Goal: Task Accomplishment & Management: Use online tool/utility

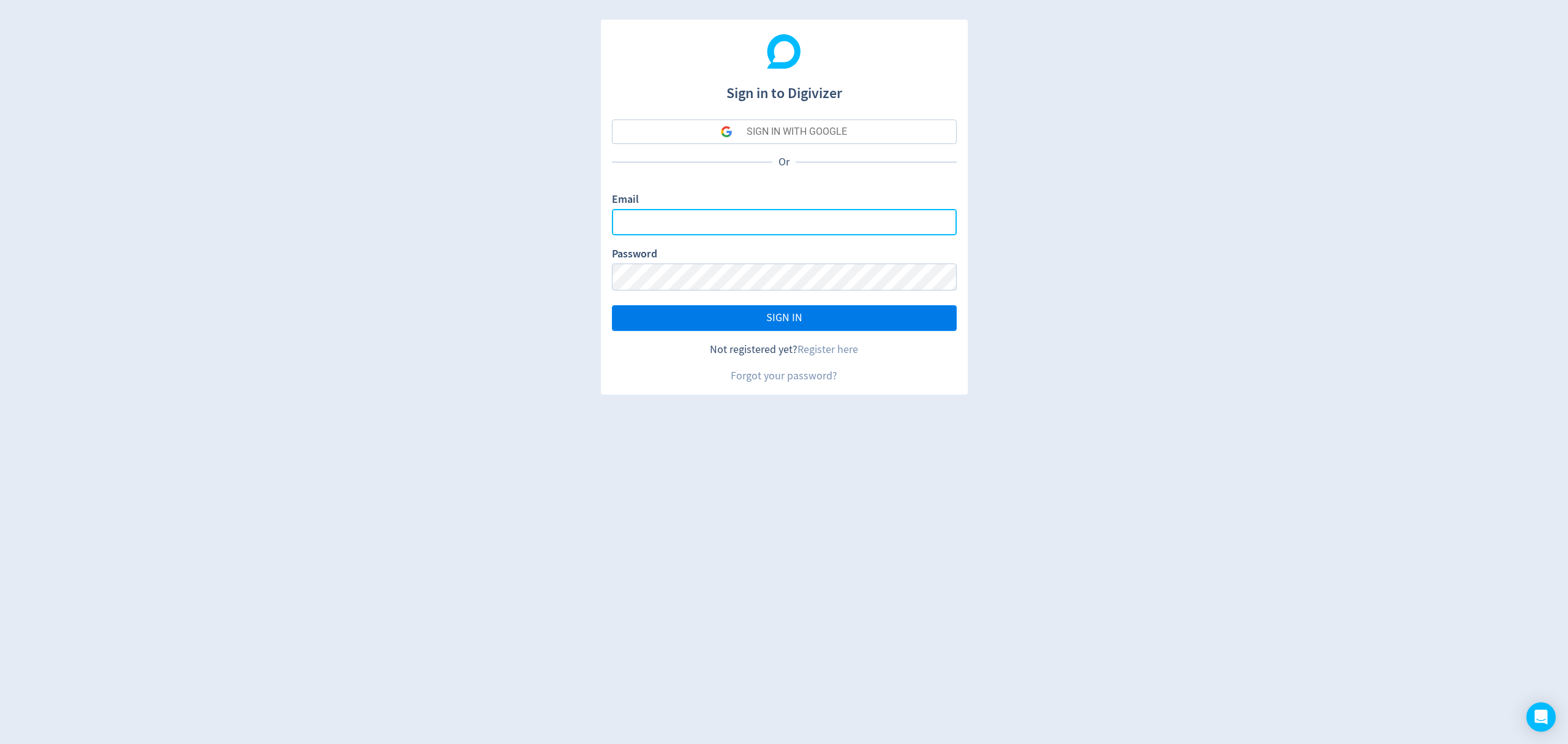
type input "[EMAIL_ADDRESS][PERSON_NAME][DOMAIN_NAME]"
click at [775, 323] on span "SIGN IN" at bounding box center [784, 318] width 36 height 11
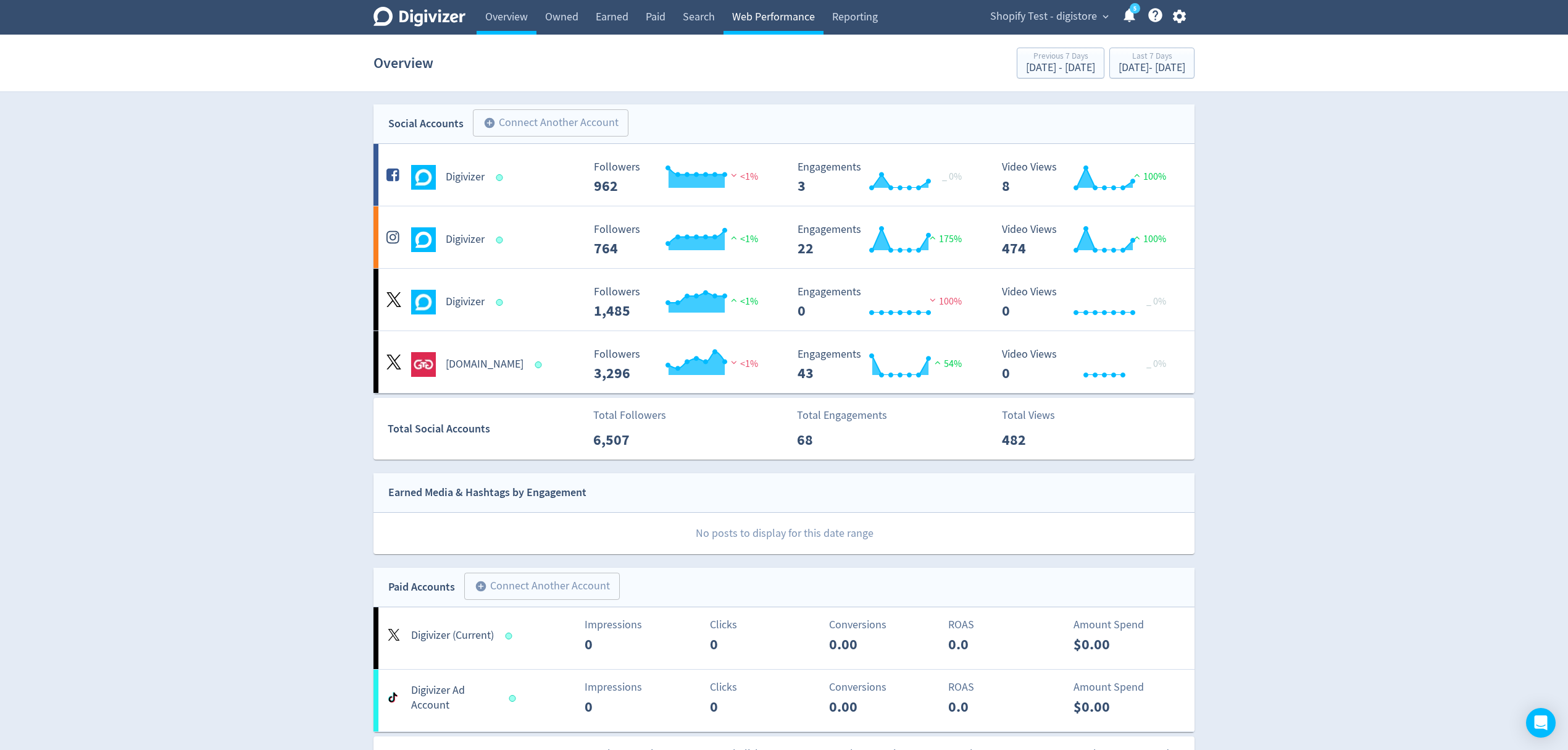
click at [763, 29] on link "Web Performance" at bounding box center [774, 17] width 100 height 34
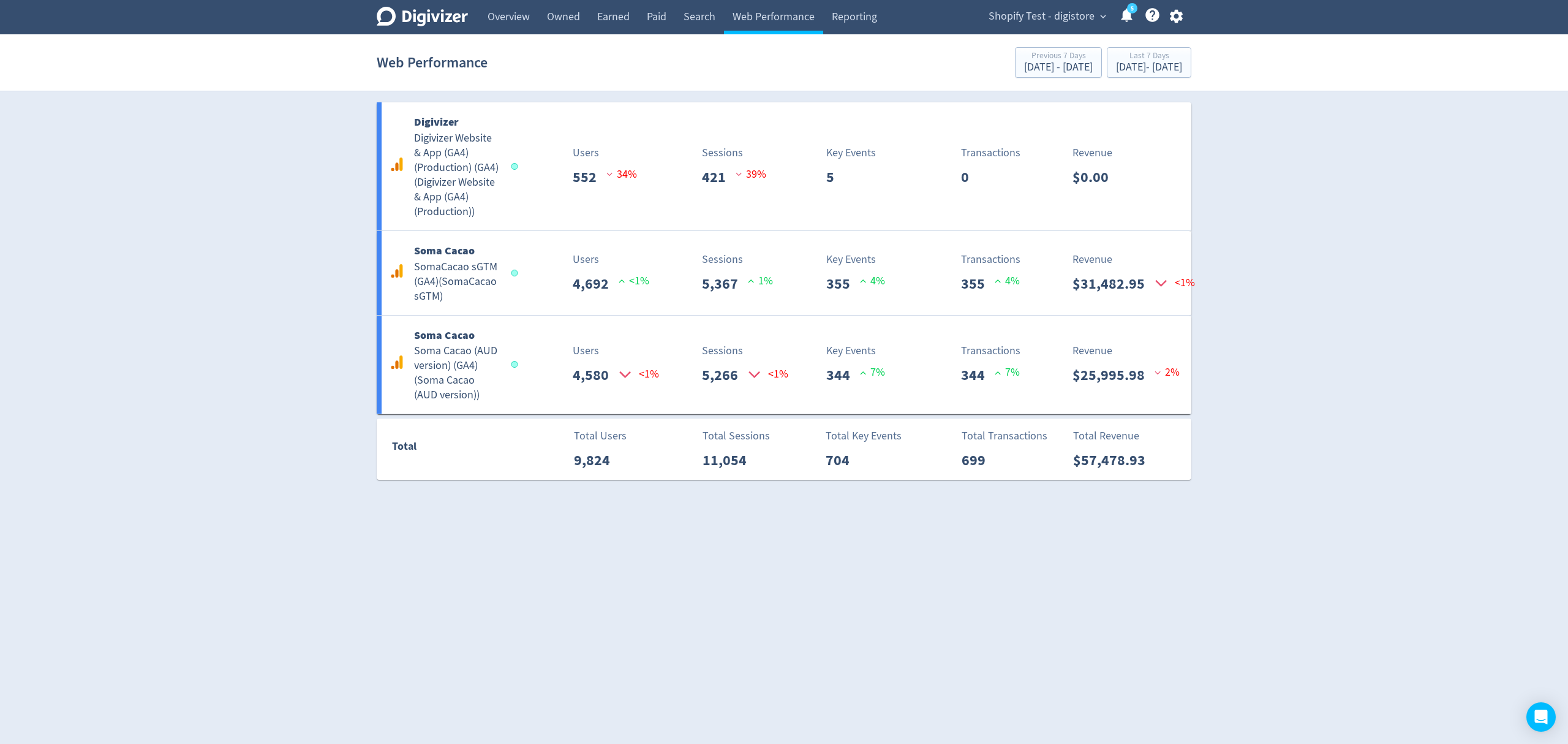
click at [1053, 4] on div "Shopify Test - digistore expand_more 5 Help Center - Searchable support on usin…" at bounding box center [1083, 17] width 216 height 34
click at [1055, 11] on span "Shopify Test - digistore" at bounding box center [1041, 16] width 106 height 19
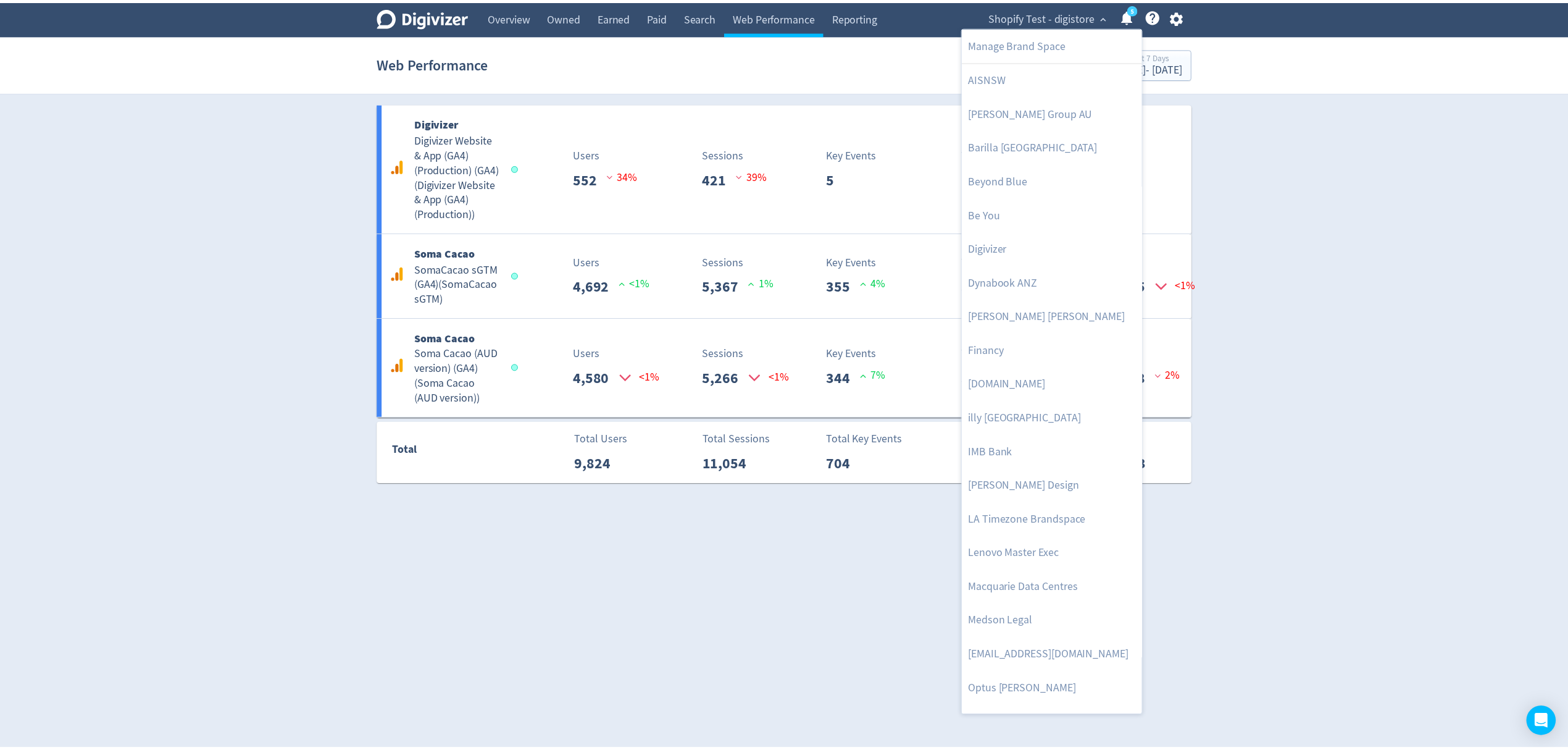
scroll to position [569, 0]
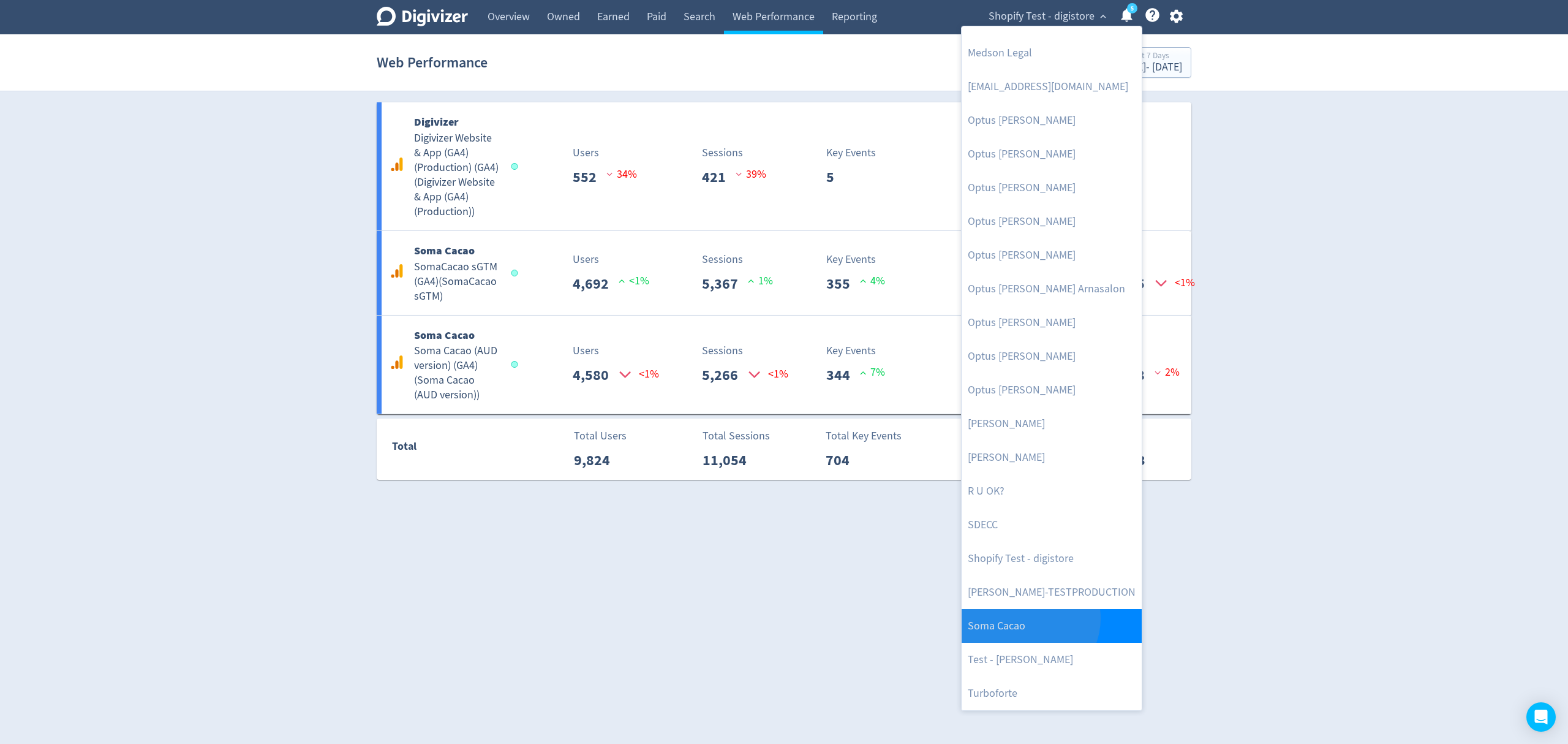
click at [1028, 619] on link "Soma Cacao" at bounding box center [1052, 626] width 180 height 34
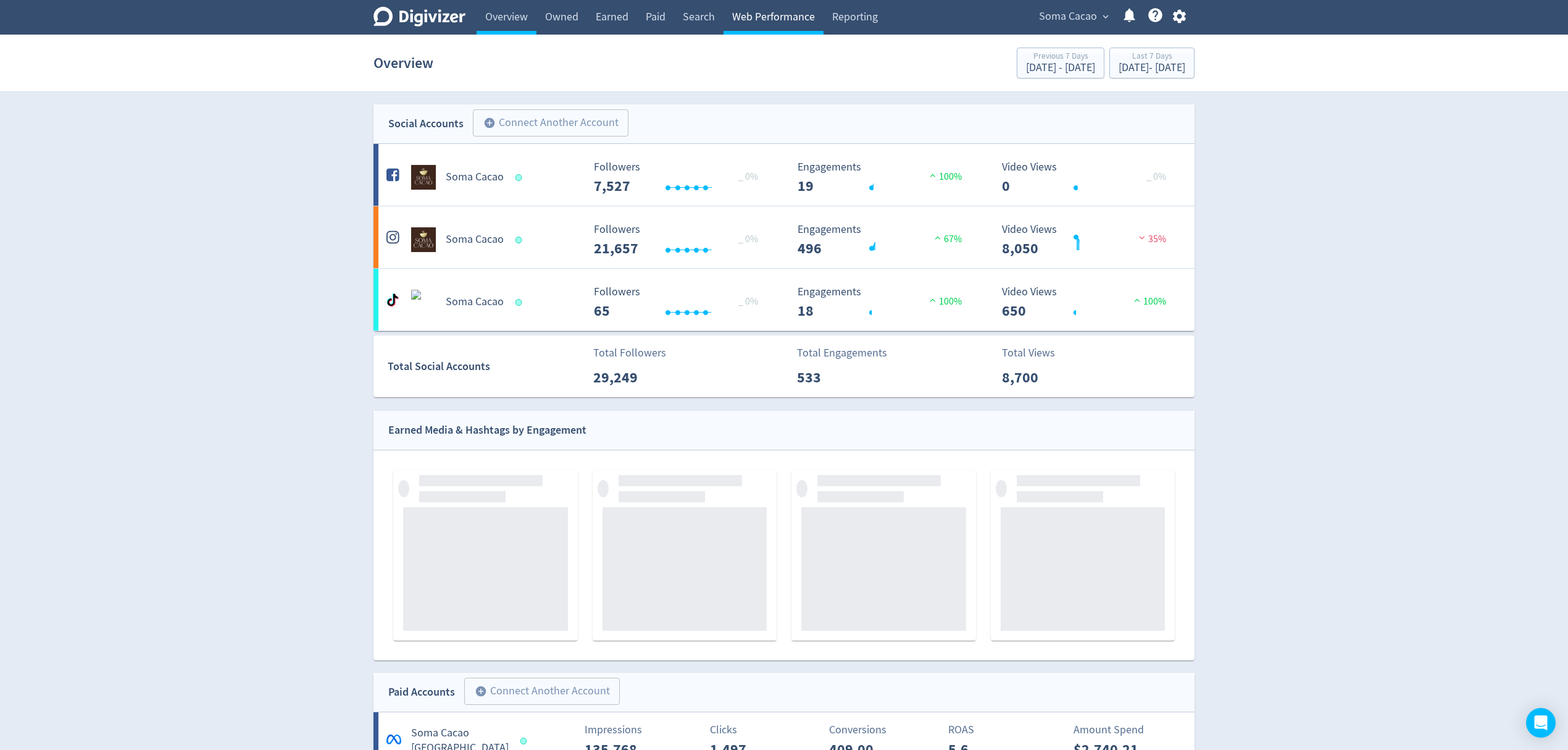
click at [780, 19] on link "Web Performance" at bounding box center [774, 17] width 100 height 34
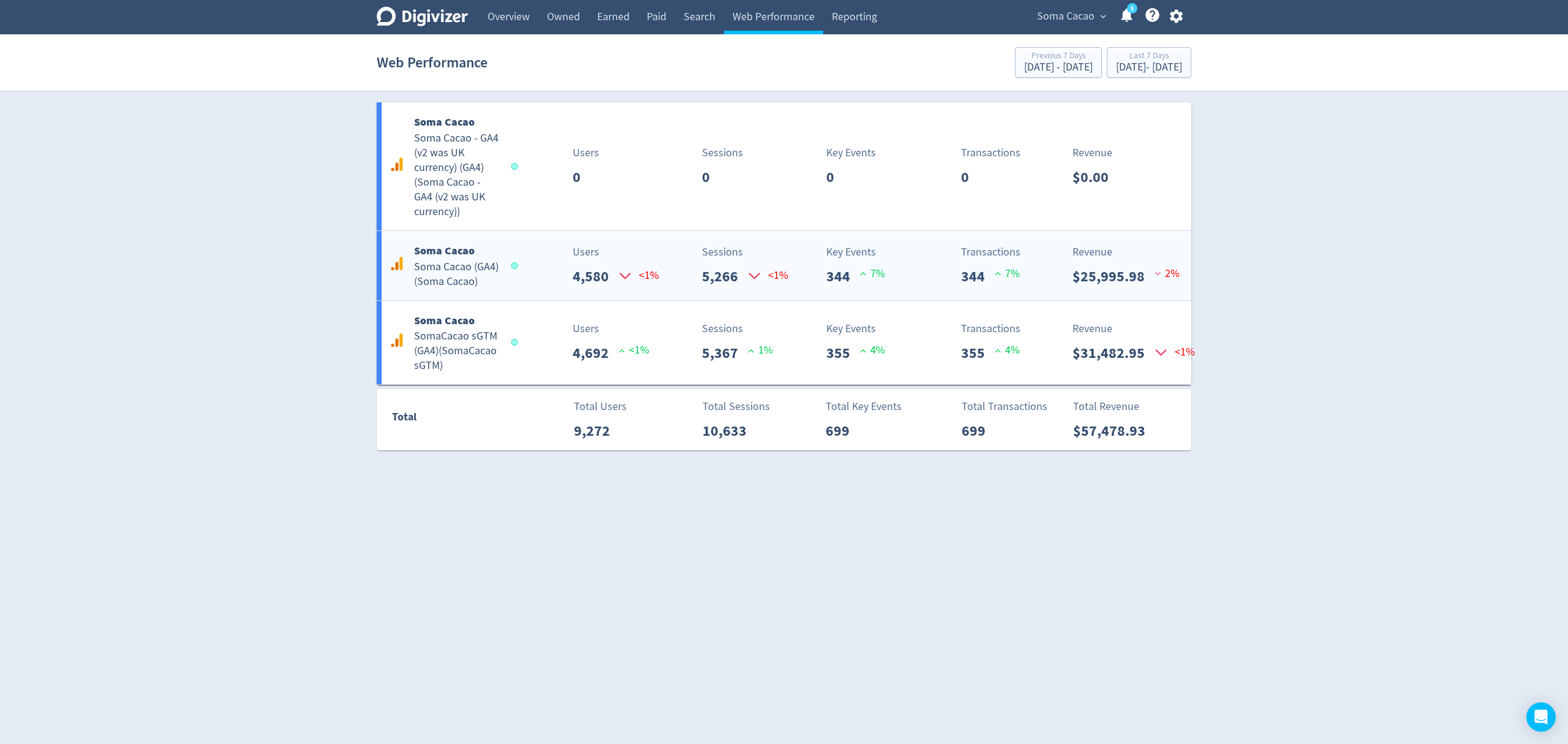
click at [540, 286] on div "Users 4,580 <1%" at bounding box center [583, 265] width 135 height 43
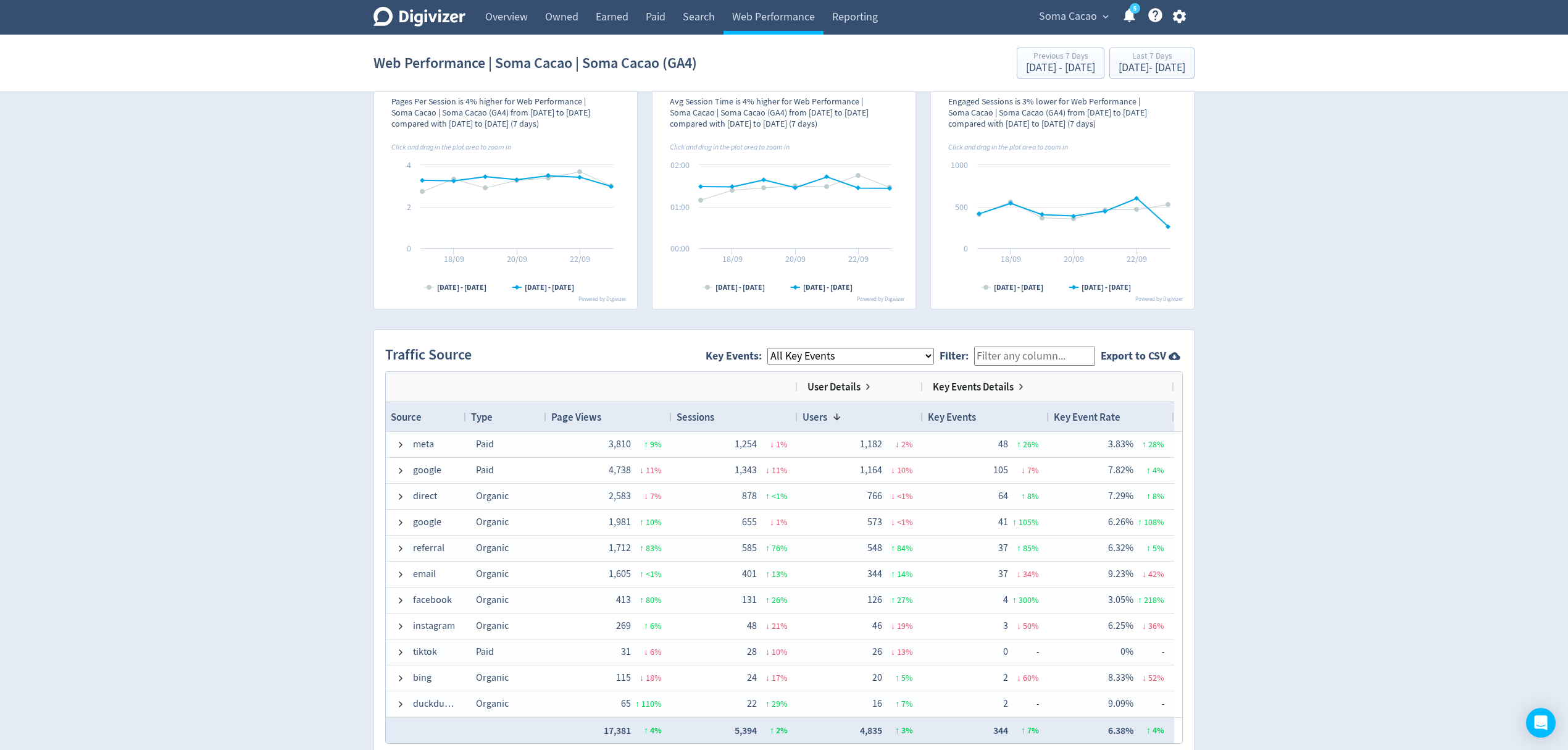
scroll to position [658, 0]
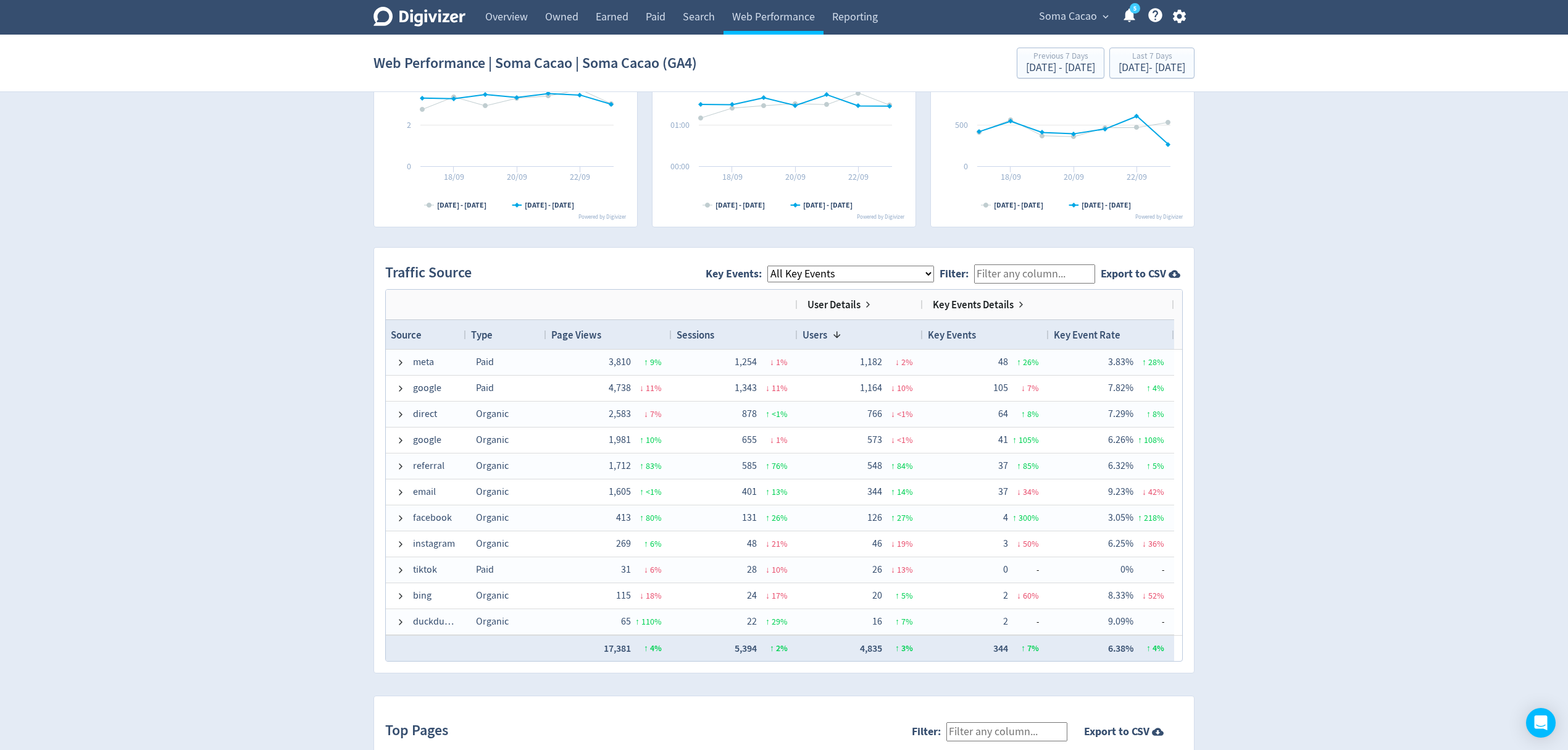
click at [823, 272] on select "All Key Events eCommerce purchase" at bounding box center [851, 274] width 167 height 17
click at [778, 266] on select "All Key Events eCommerce purchase" at bounding box center [851, 274] width 167 height 17
click at [839, 270] on select "All Key Events eCommerce purchase" at bounding box center [851, 274] width 167 height 17
click at [778, 266] on select "All Key Events eCommerce purchase" at bounding box center [851, 274] width 167 height 17
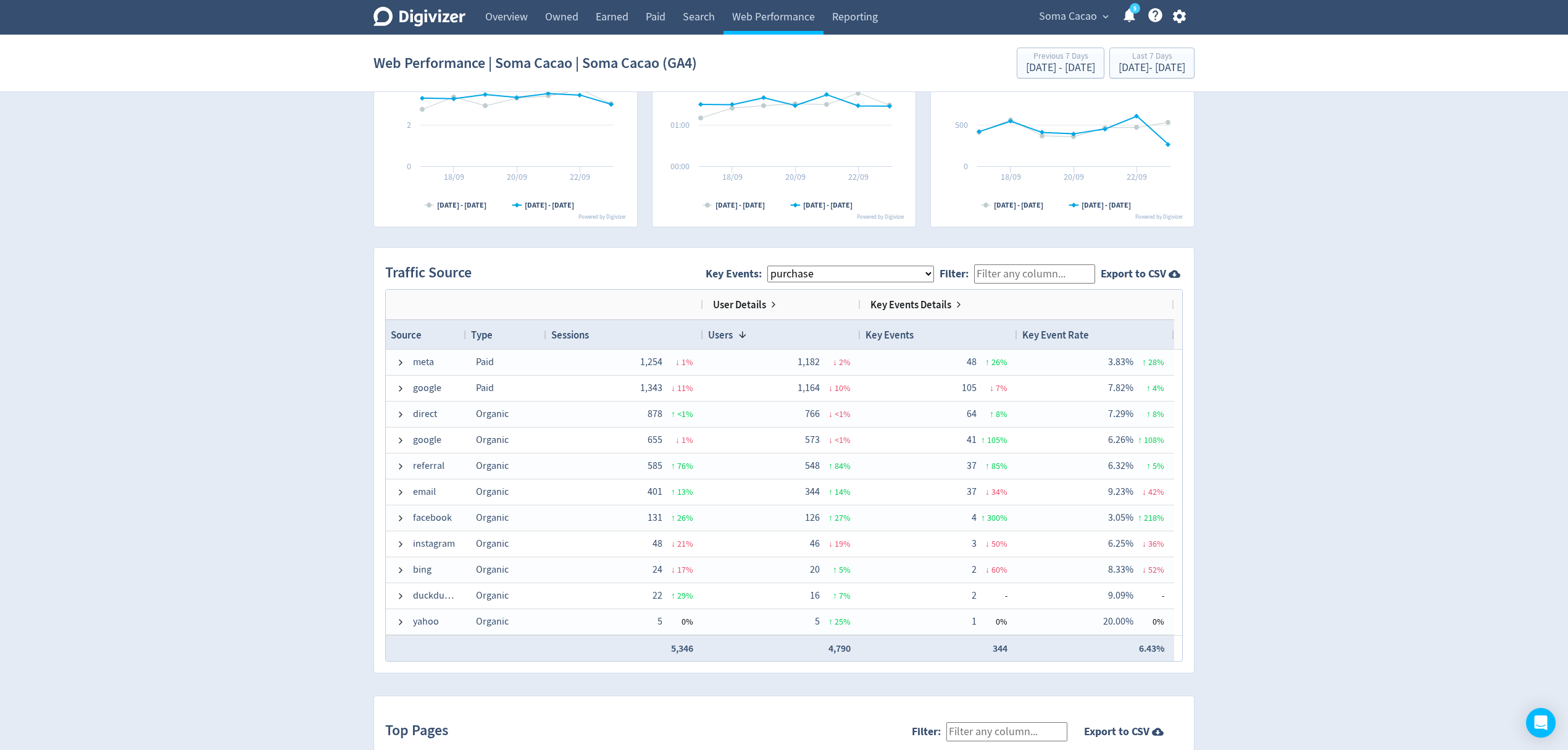
click at [842, 275] on select "All Key Events eCommerce purchase" at bounding box center [851, 274] width 167 height 17
click at [778, 266] on select "All Key Events eCommerce purchase" at bounding box center [851, 274] width 167 height 17
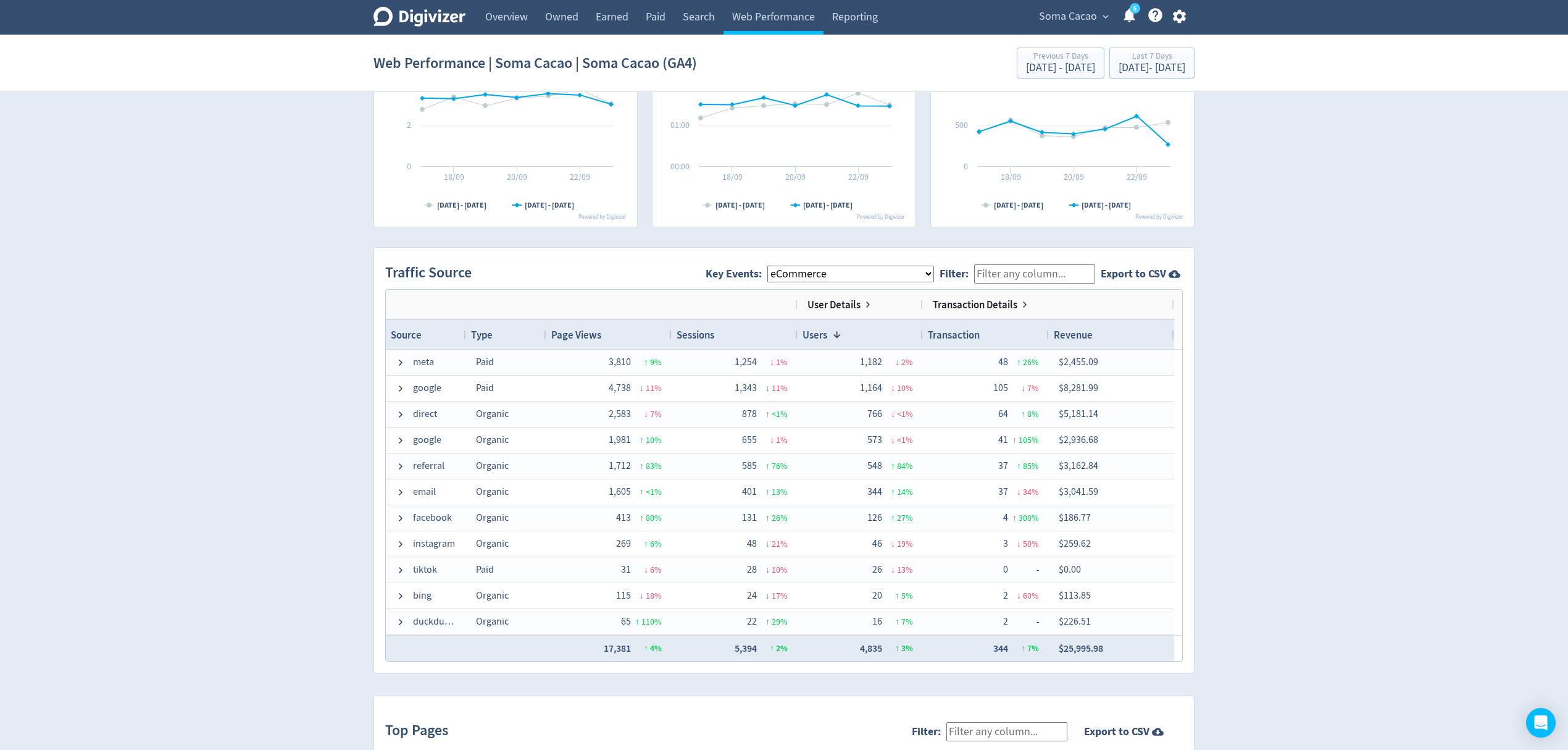
click at [885, 273] on select "All Key Events eCommerce purchase" at bounding box center [851, 274] width 167 height 17
select select "purchase"
click at [778, 266] on select "All Key Events eCommerce purchase" at bounding box center [851, 274] width 167 height 17
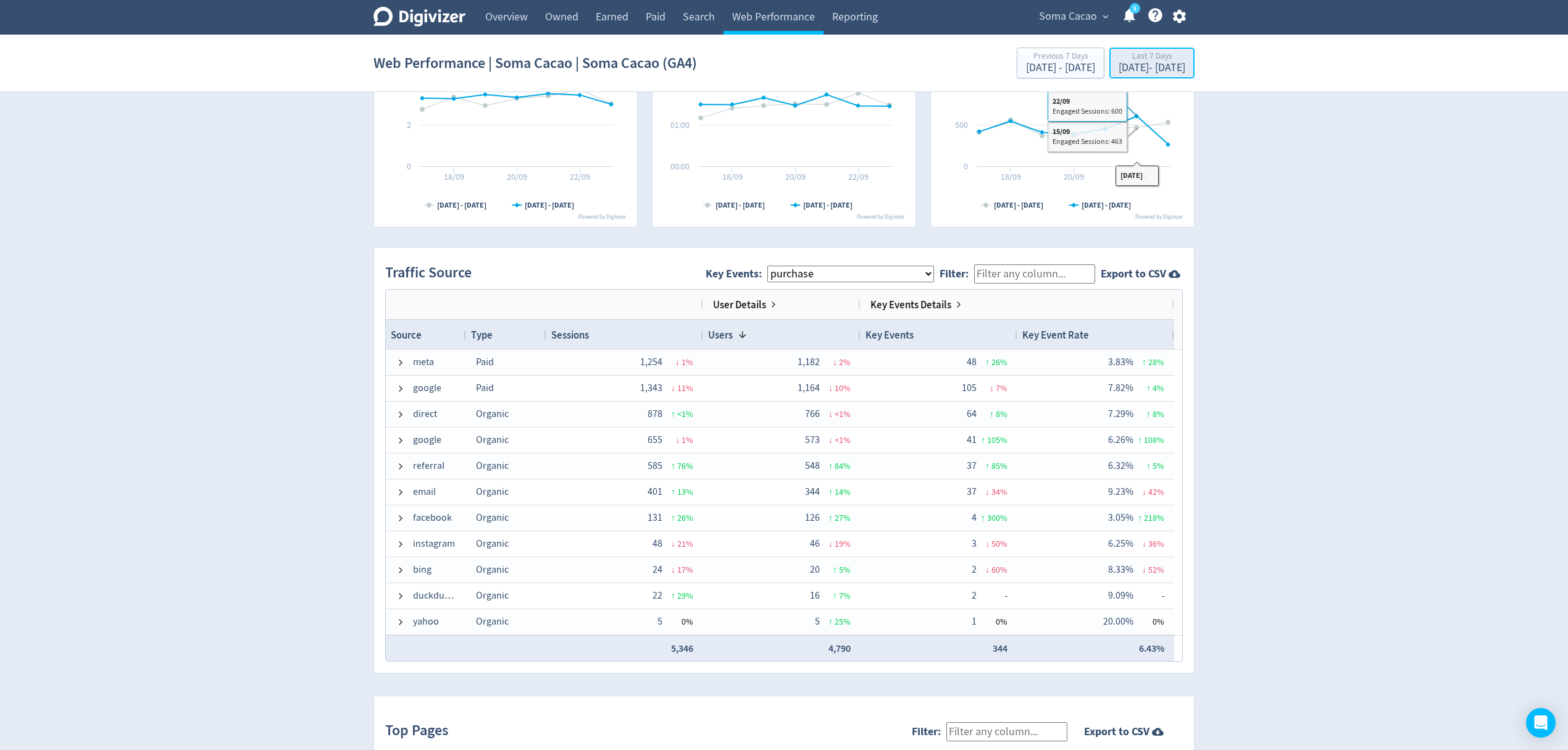
click at [1118, 67] on div "[DATE] - [DATE]" at bounding box center [1151, 68] width 67 height 11
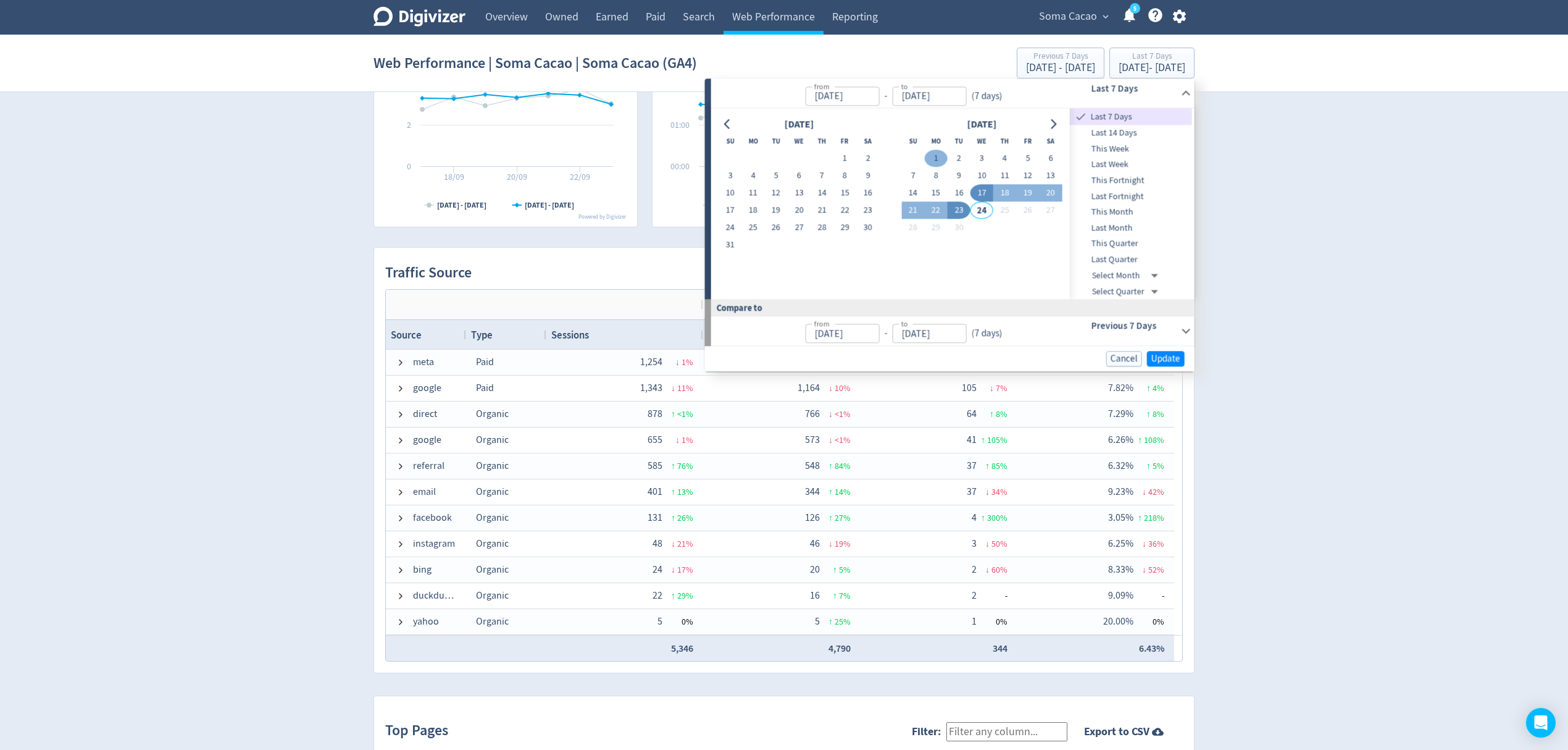
click at [934, 156] on button "1" at bounding box center [936, 158] width 23 height 18
type input "[DATE]"
click at [939, 192] on button "15" at bounding box center [936, 193] width 23 height 18
type input "[DATE]"
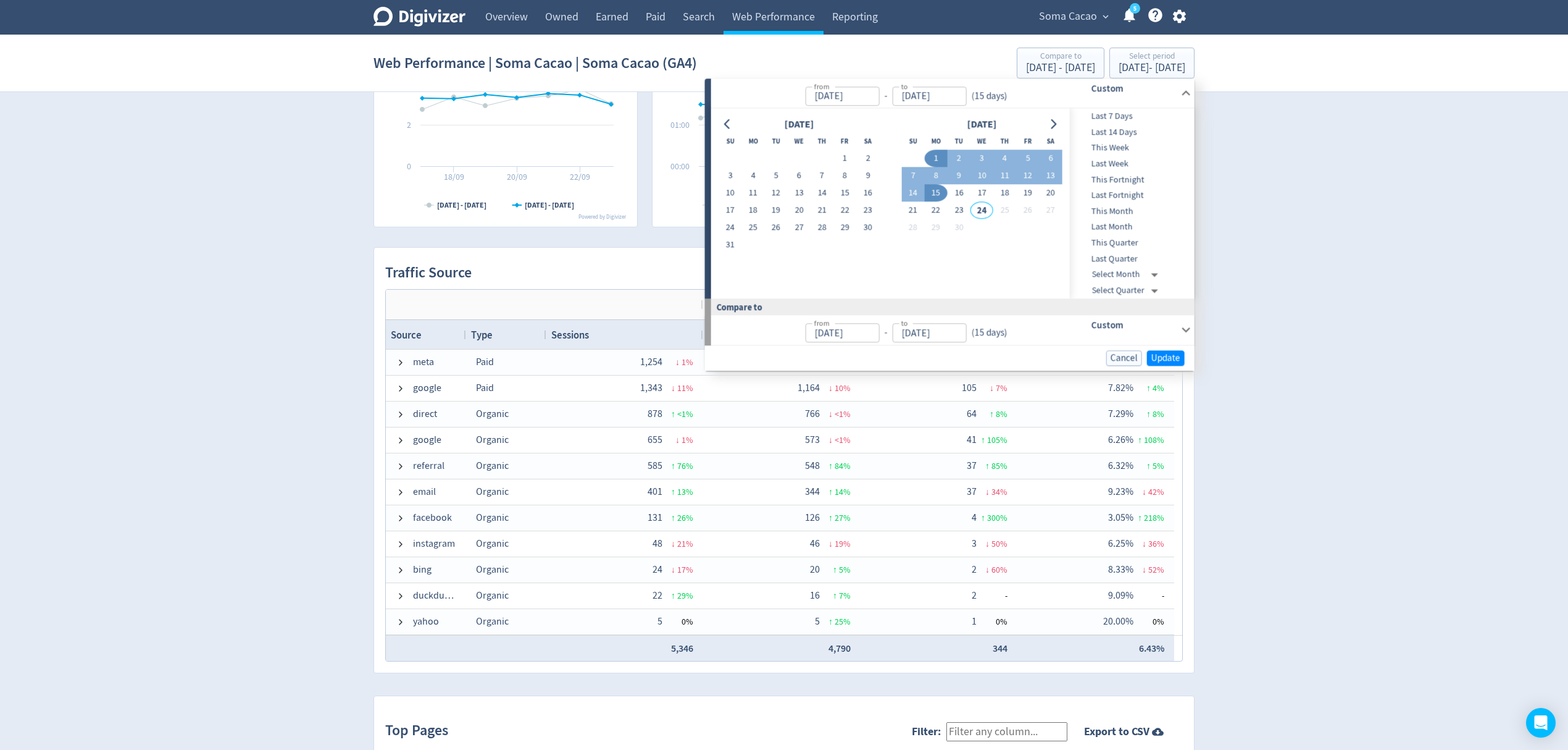
type input "[DATE]"
click at [1162, 358] on span "Update" at bounding box center [1165, 357] width 29 height 9
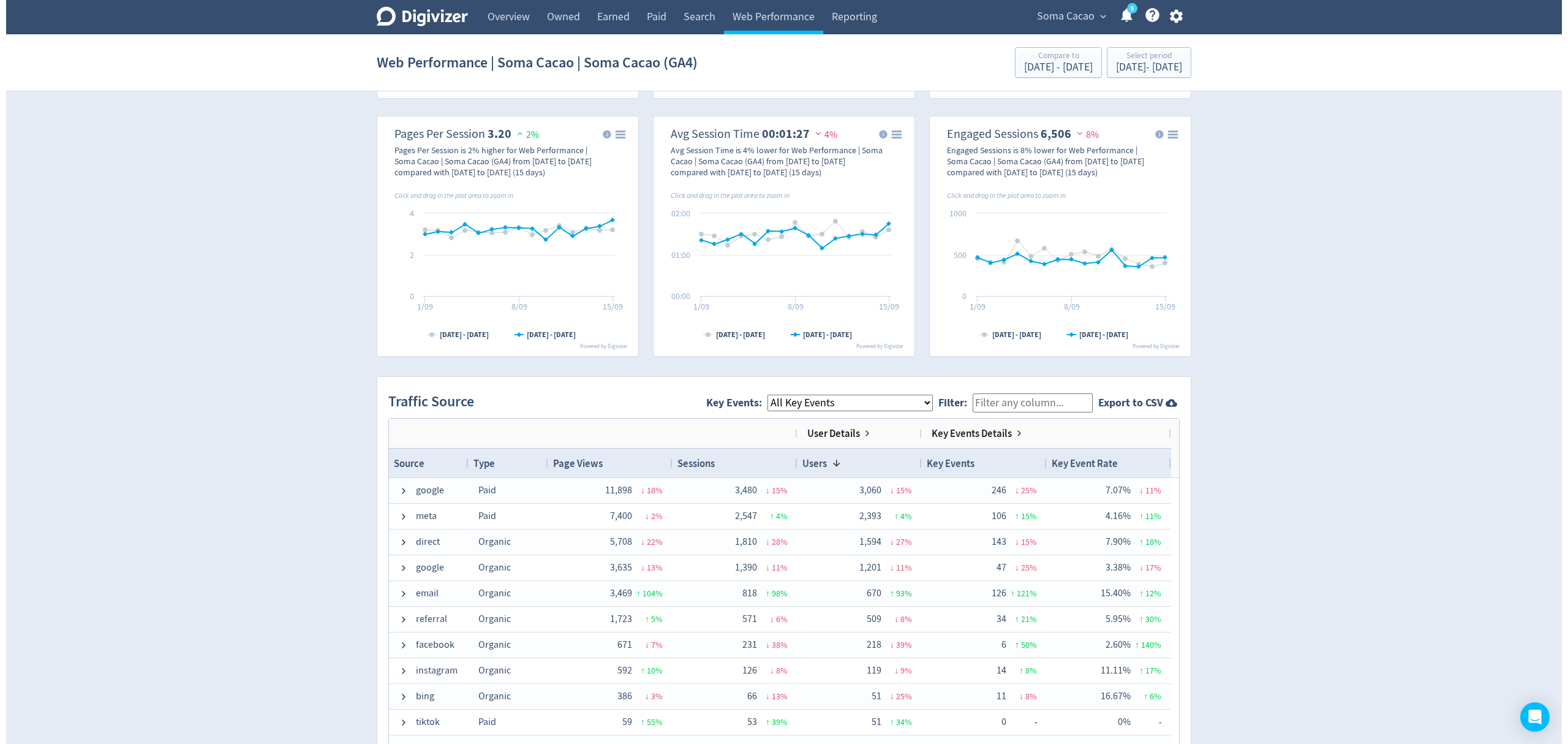
scroll to position [571, 0]
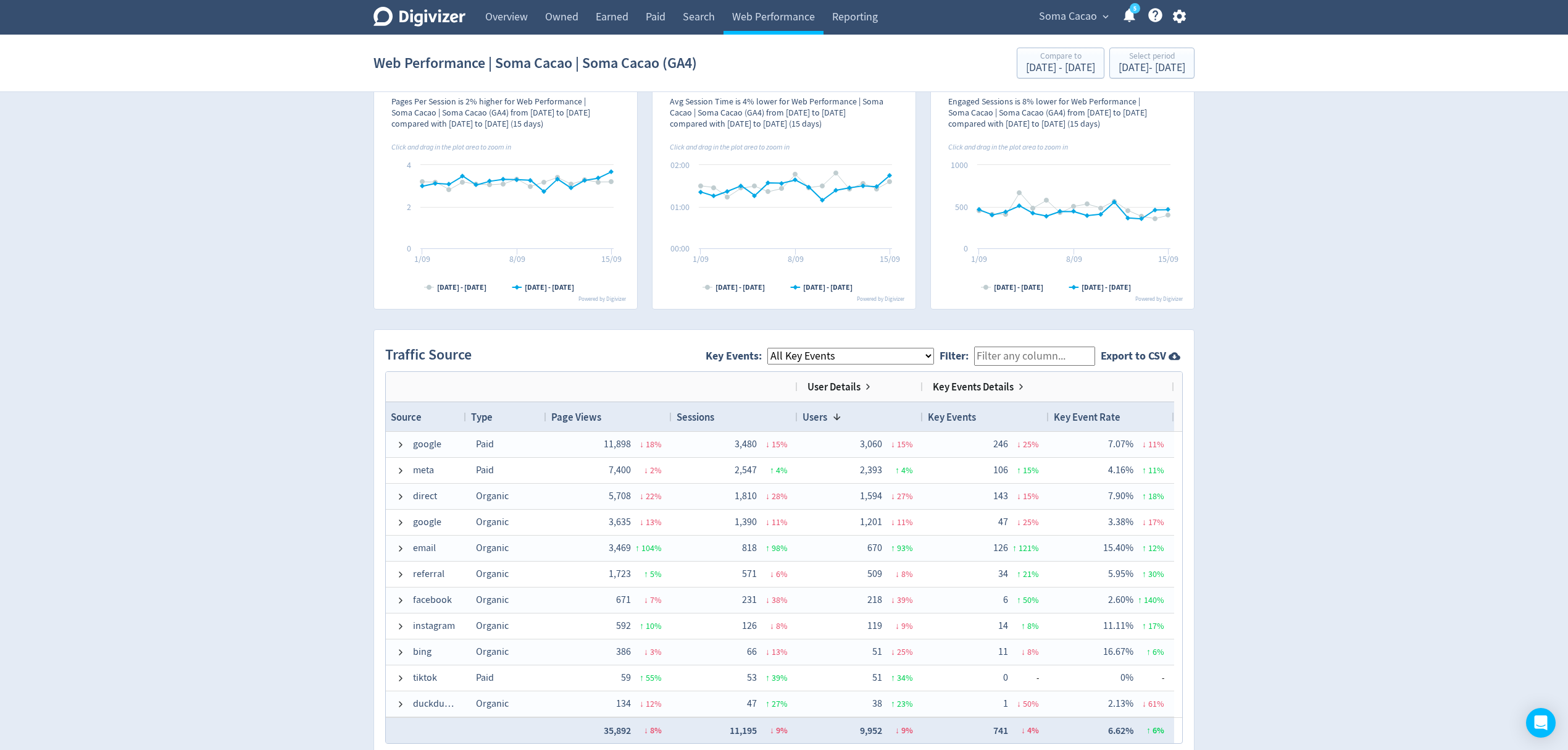
click at [830, 358] on select "All Key Events eCommerce purchase" at bounding box center [851, 356] width 167 height 17
select select "purchase"
click at [778, 349] on select "All Key Events eCommerce purchase" at bounding box center [851, 356] width 167 height 17
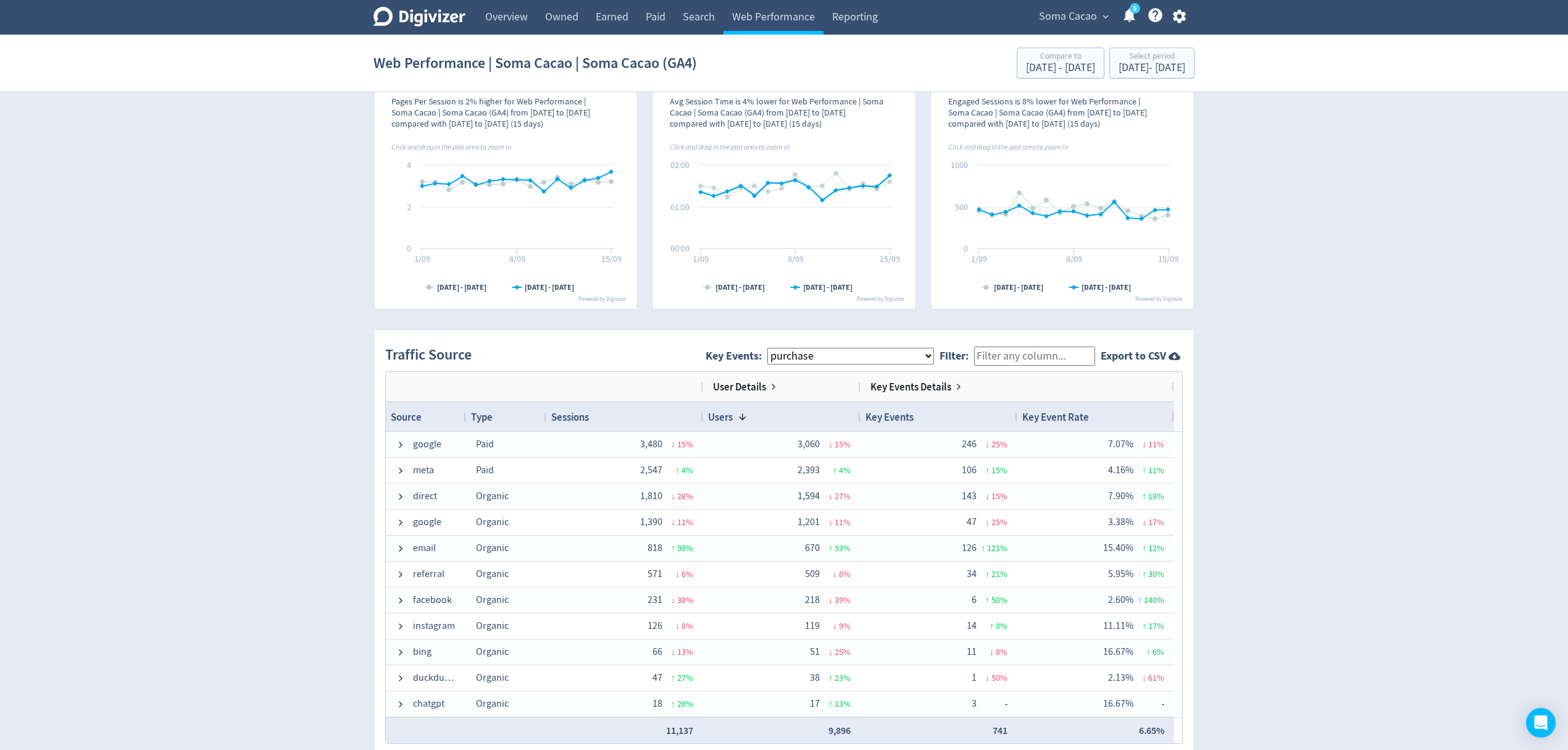
click at [826, 364] on span "Key Events: All Key Events eCommerce purchase" at bounding box center [822, 356] width 234 height 28
click at [820, 360] on select "All Key Events eCommerce purchase" at bounding box center [851, 356] width 167 height 17
click at [1074, 11] on span "Soma Cacao" at bounding box center [1067, 16] width 58 height 19
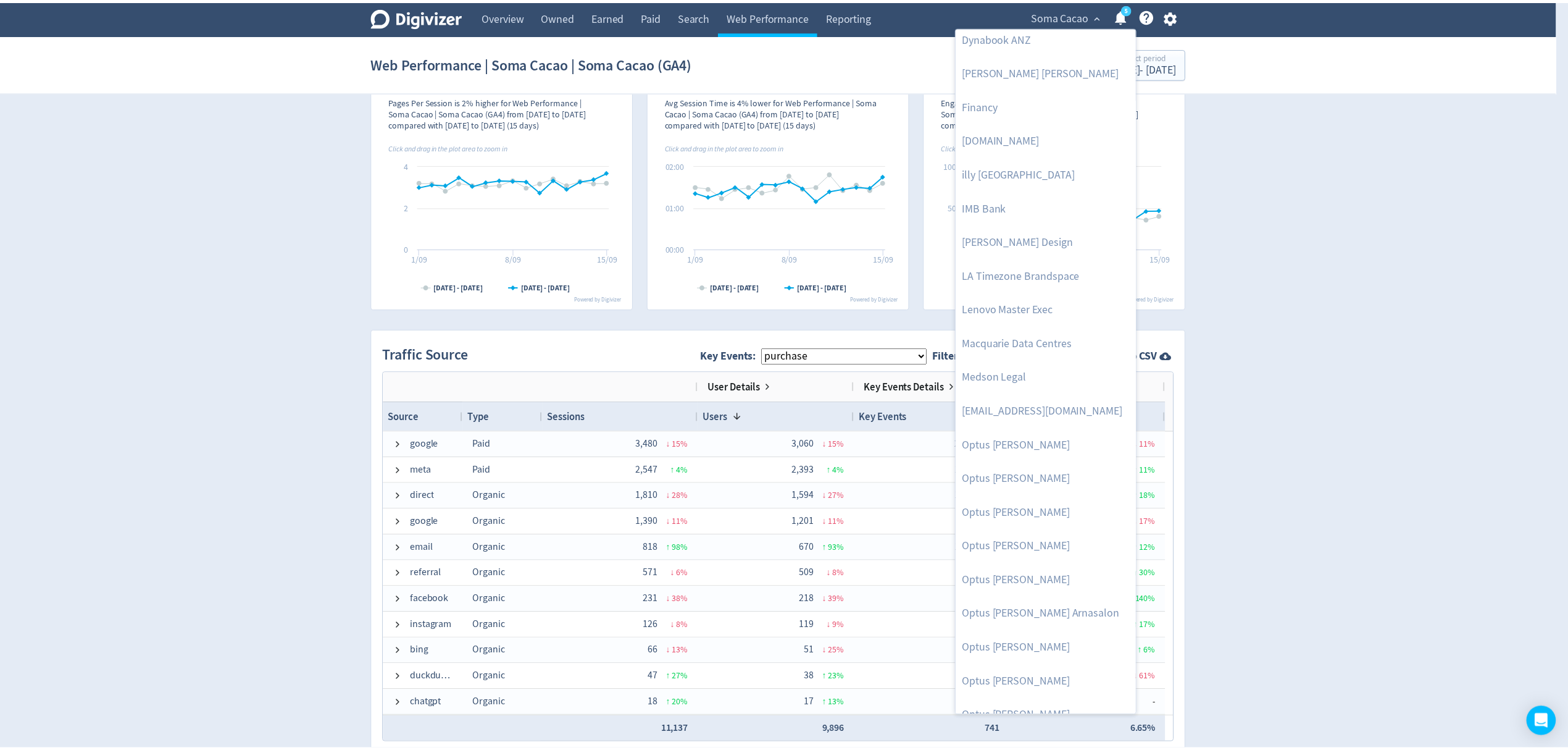
scroll to position [237, 0]
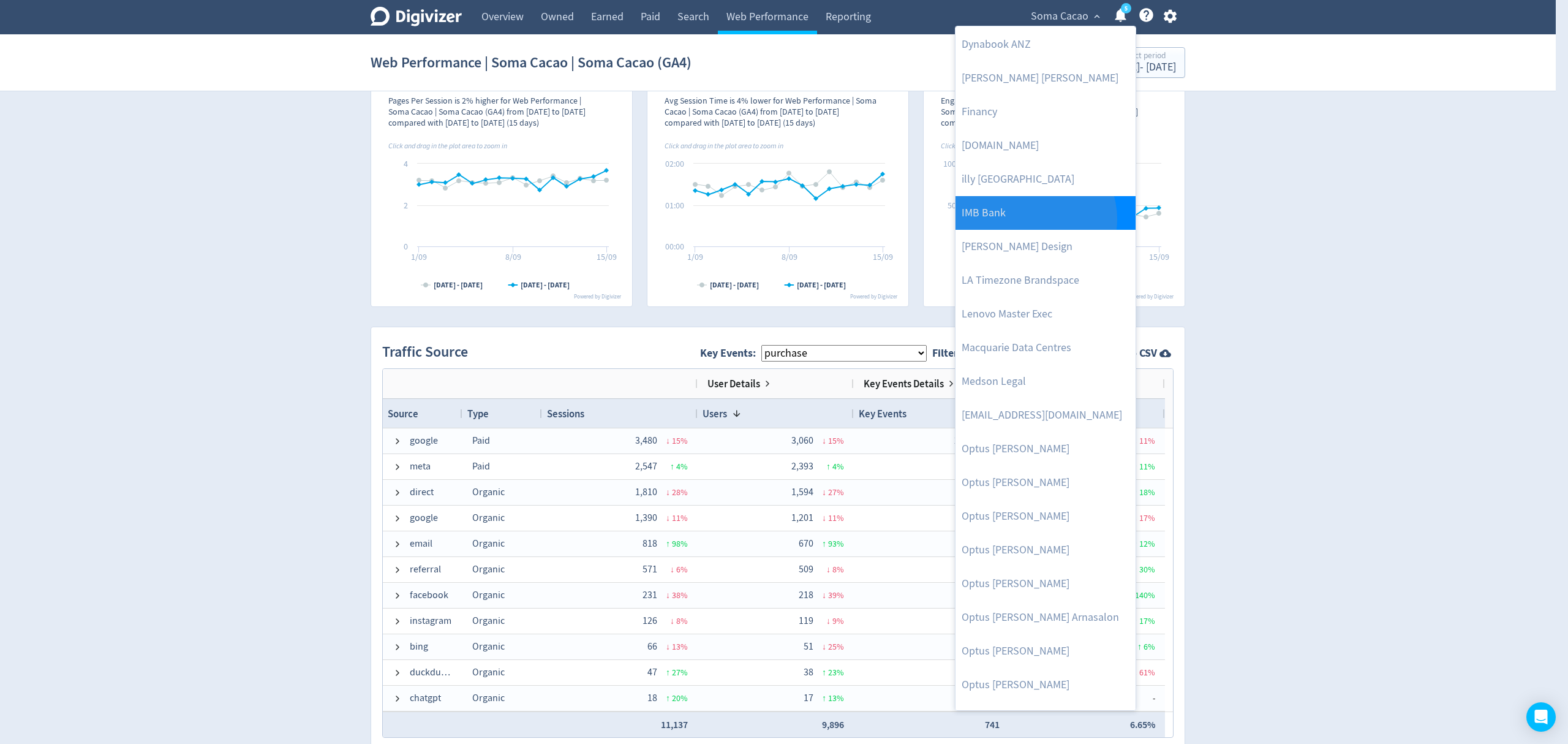
click at [1034, 220] on link "IMB Bank" at bounding box center [1045, 212] width 180 height 34
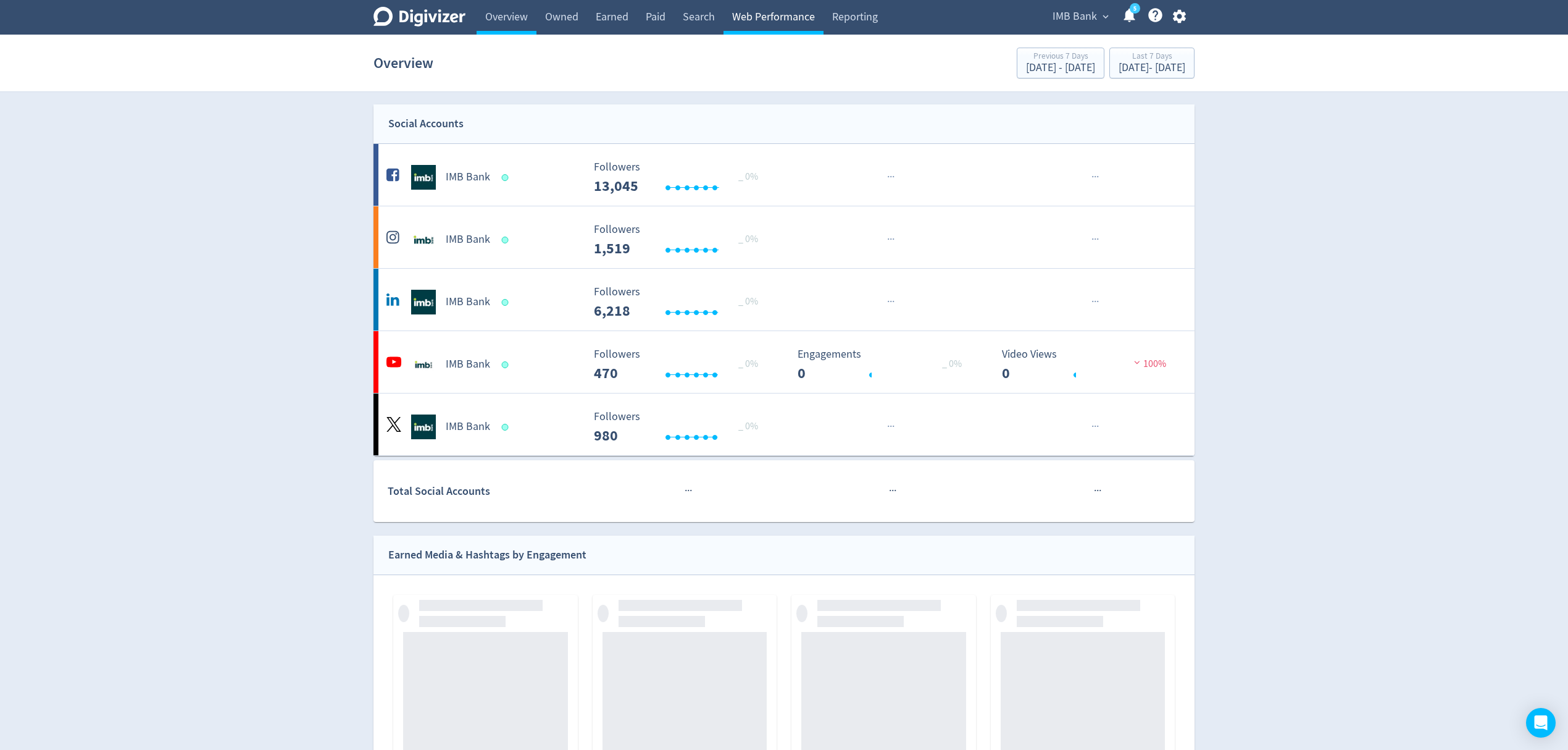
click at [755, 11] on link "Web Performance" at bounding box center [774, 17] width 100 height 34
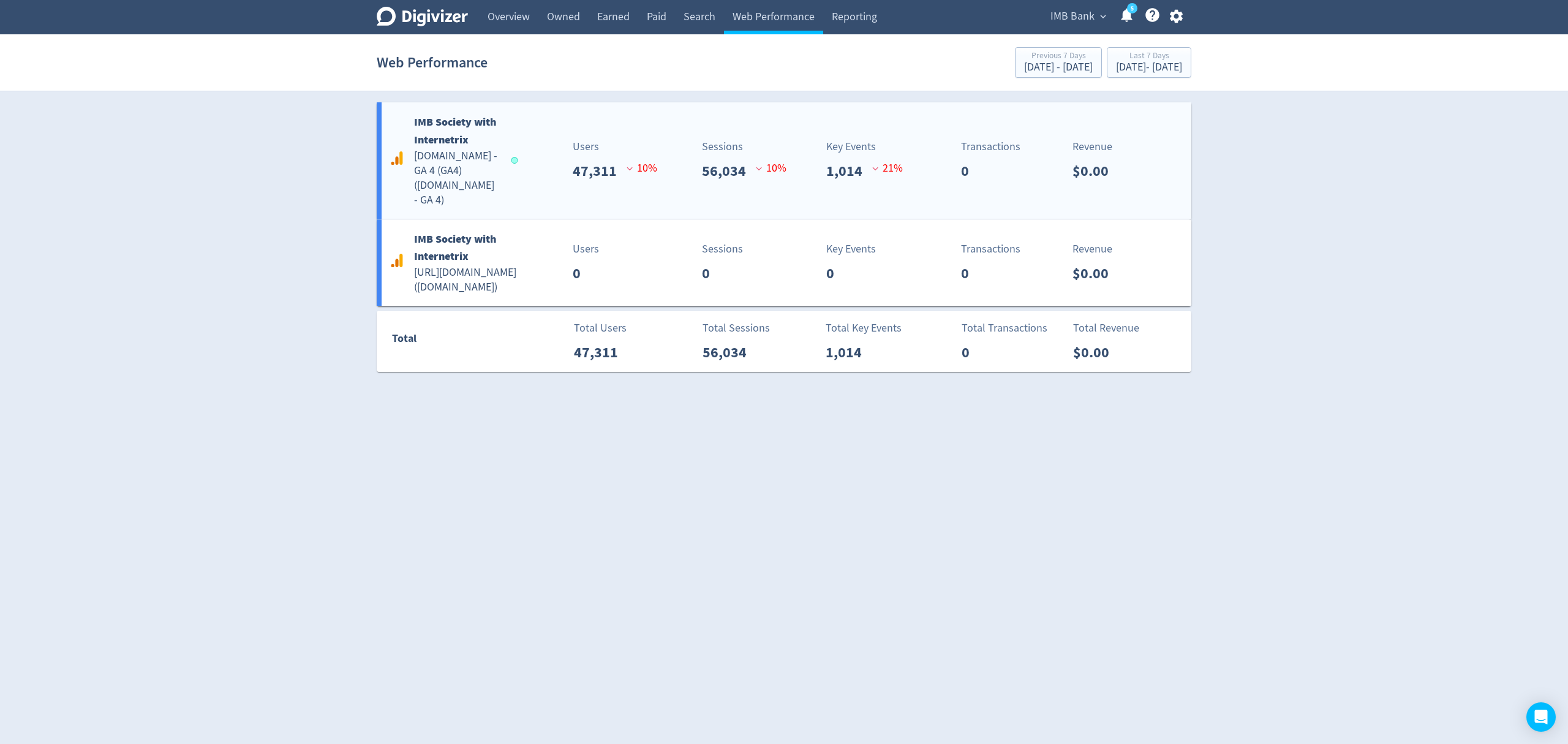
click at [529, 183] on div "IMB Society with Internetrix [DOMAIN_NAME] - GA 4 (GA4) ( [DOMAIN_NAME] - GA 4 …" at bounding box center [784, 160] width 815 height 117
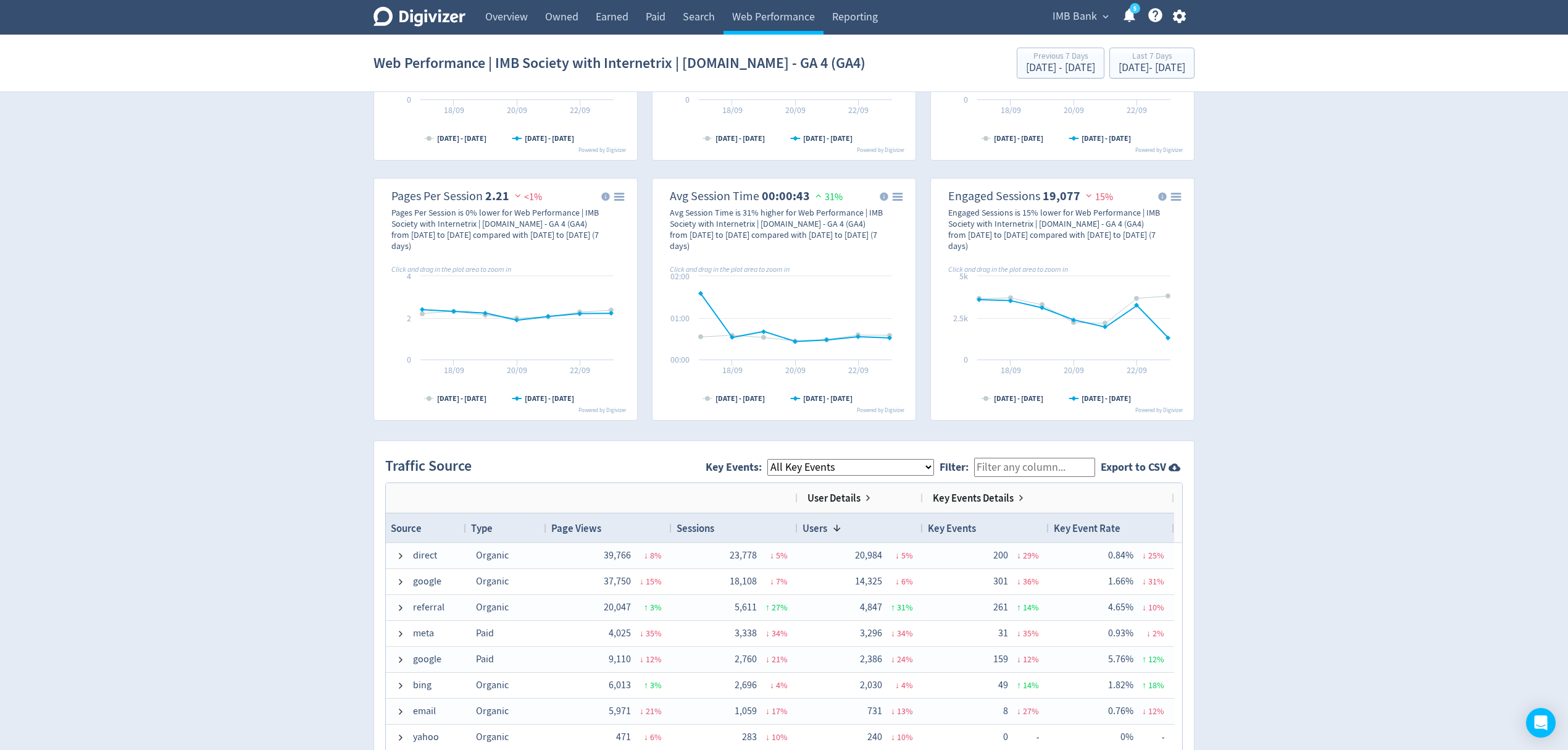
scroll to position [494, 0]
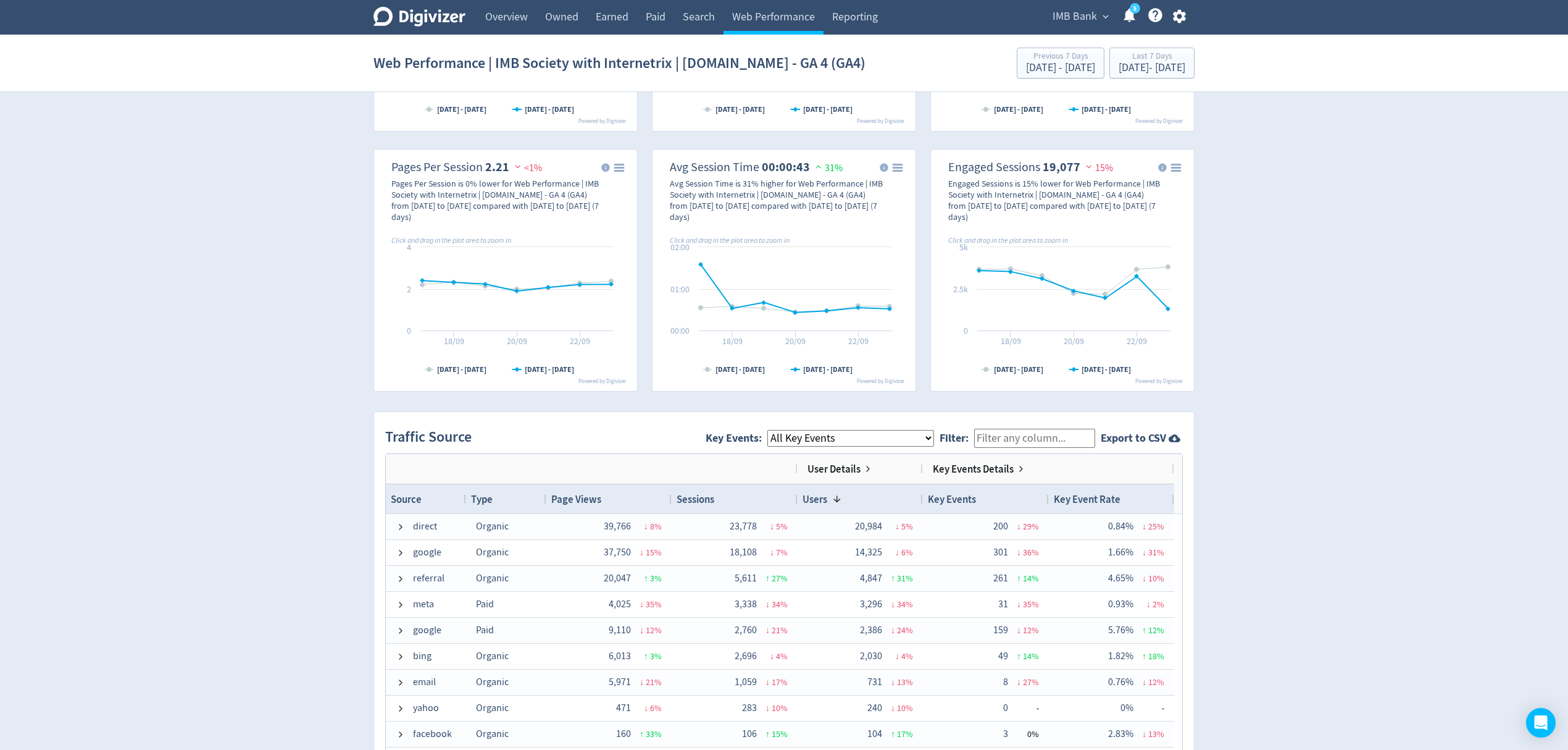
click at [828, 438] on select "All Key Events eCommerce landlord_insurance_cta digital_mortgage_submitted pl_a…" at bounding box center [851, 438] width 167 height 17
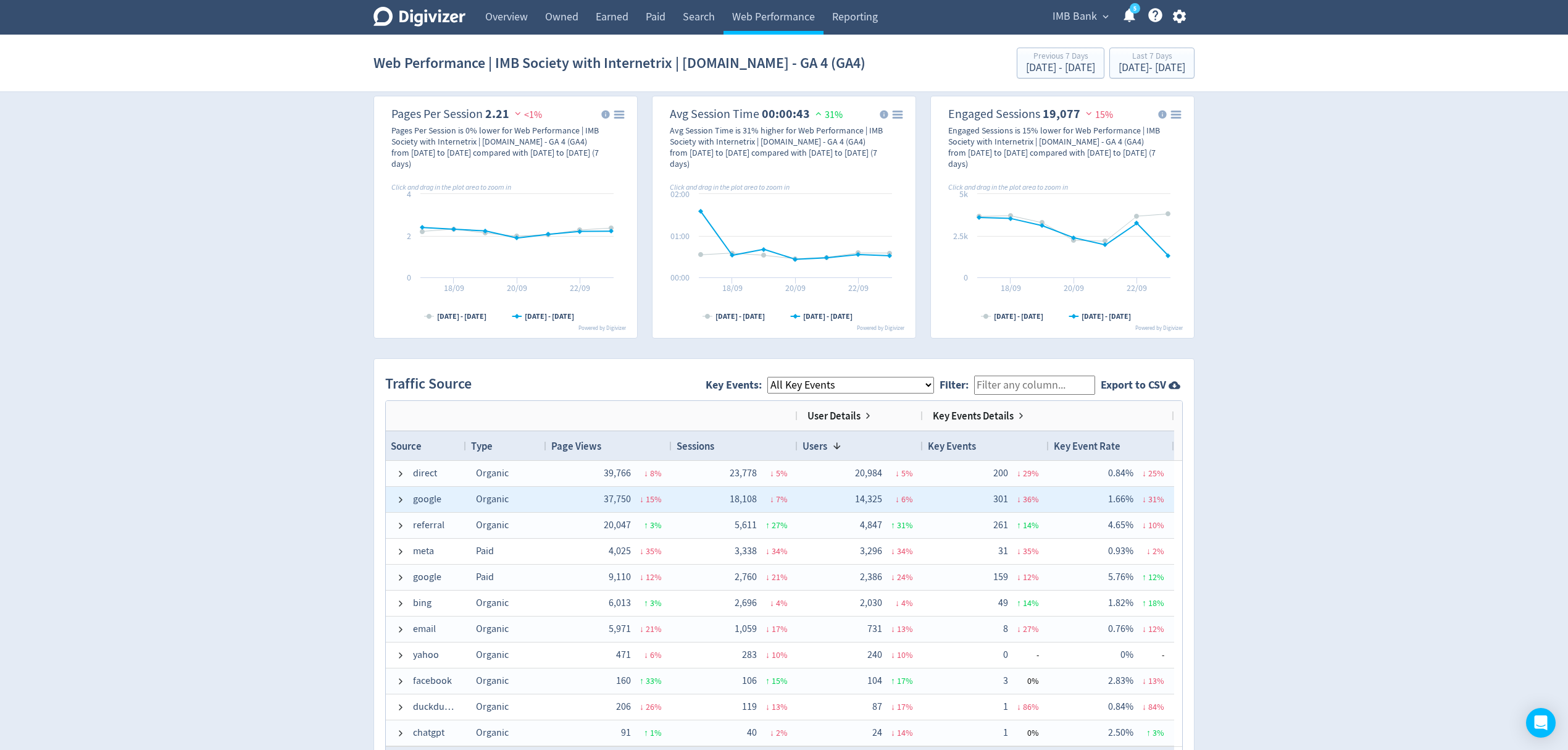
scroll to position [576, 0]
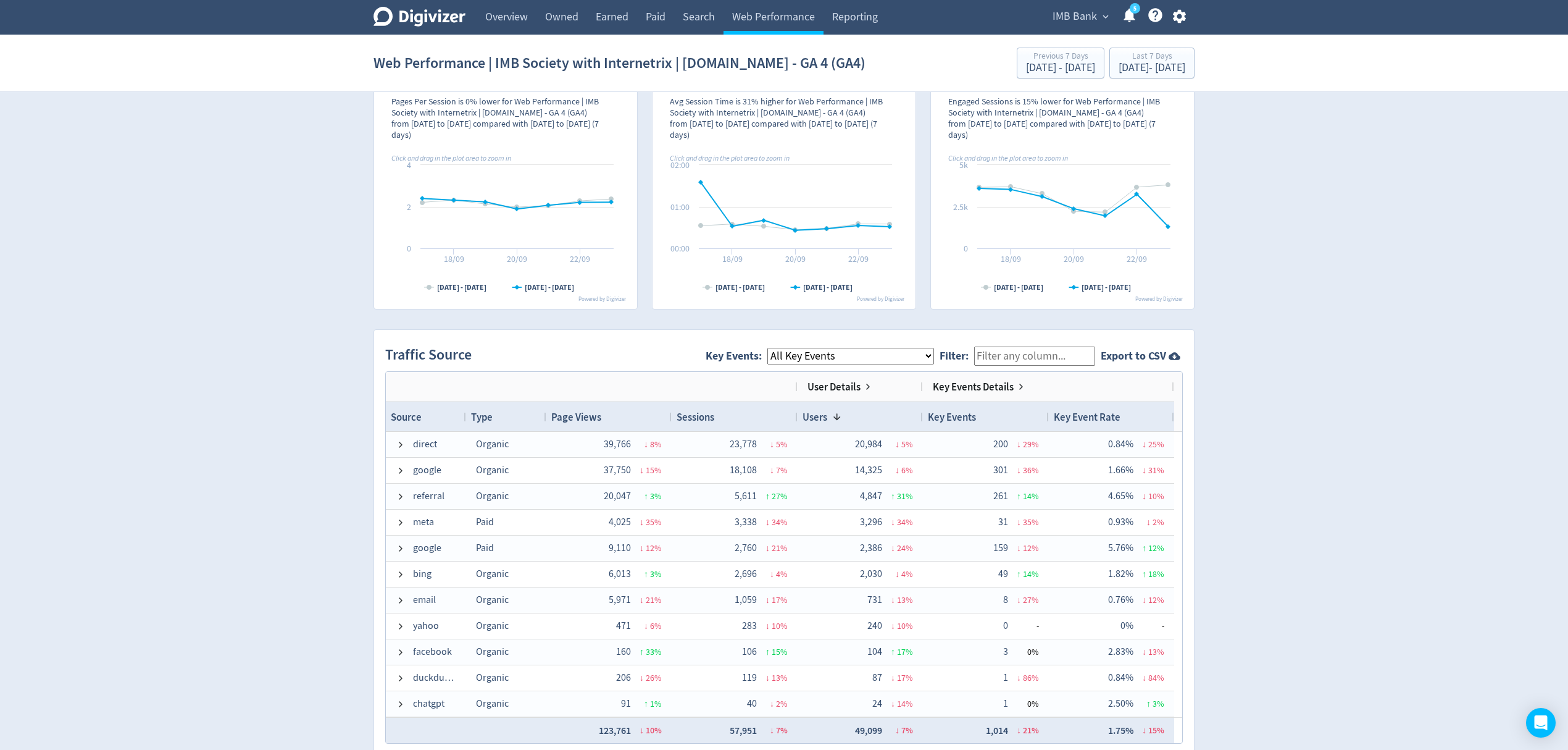
click at [837, 358] on select "All Key Events eCommerce landlord_insurance_cta digital_mortgage_submitted pl_a…" at bounding box center [851, 356] width 167 height 17
click at [778, 349] on select "All Key Events eCommerce landlord_insurance_cta digital_mortgage_submitted pl_a…" at bounding box center [851, 356] width 167 height 17
click at [828, 358] on select "All Key Events eCommerce landlord_insurance_cta digital_mortgage_submitted pl_a…" at bounding box center [851, 356] width 167 height 17
click at [778, 349] on select "All Key Events eCommerce landlord_insurance_cta digital_mortgage_submitted pl_a…" at bounding box center [851, 356] width 167 height 17
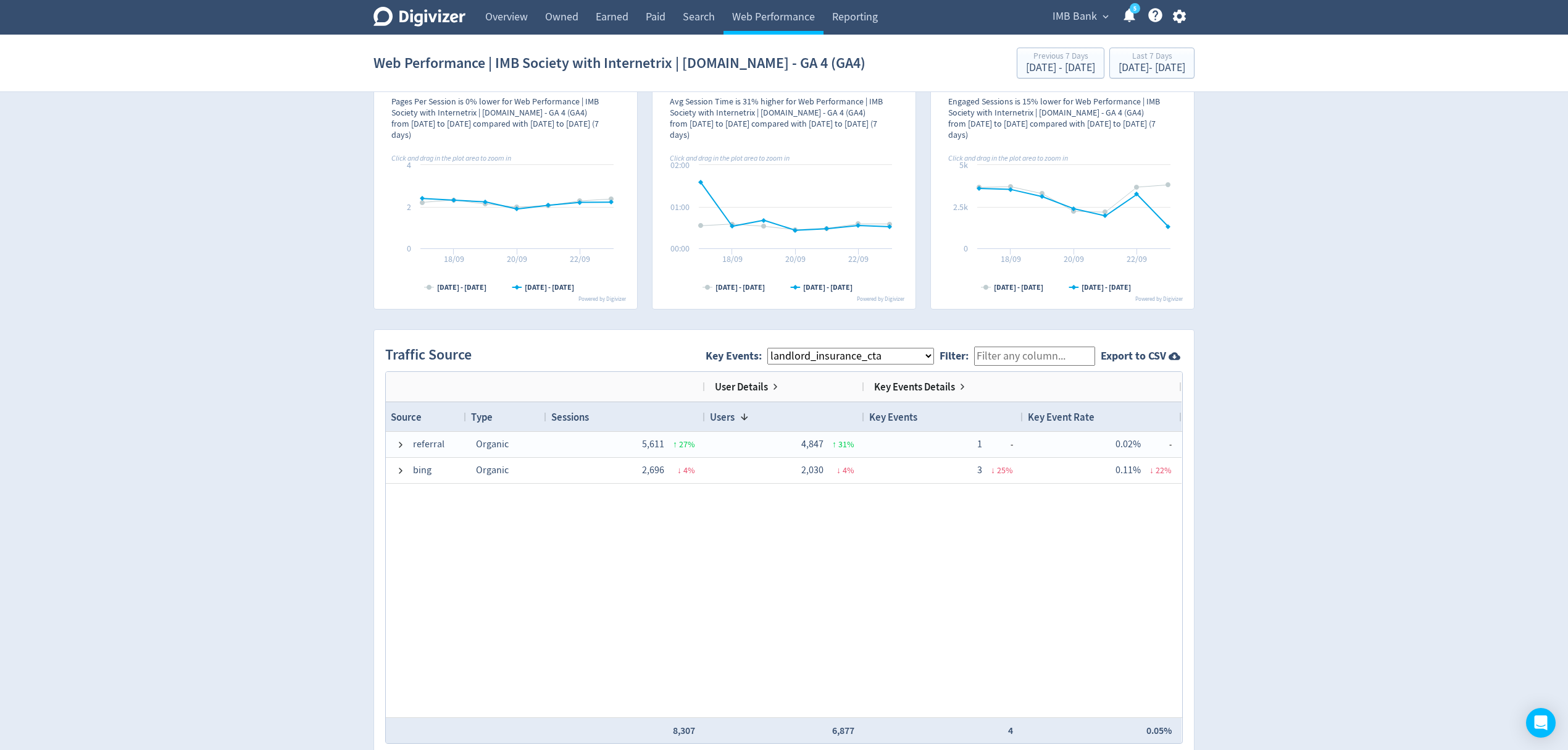
click at [833, 360] on select "All Key Events eCommerce landlord_insurance_cta digital_mortgage_submitted pl_a…" at bounding box center [851, 356] width 167 height 17
click at [778, 349] on select "All Key Events eCommerce landlord_insurance_cta digital_mortgage_submitted pl_a…" at bounding box center [851, 356] width 167 height 17
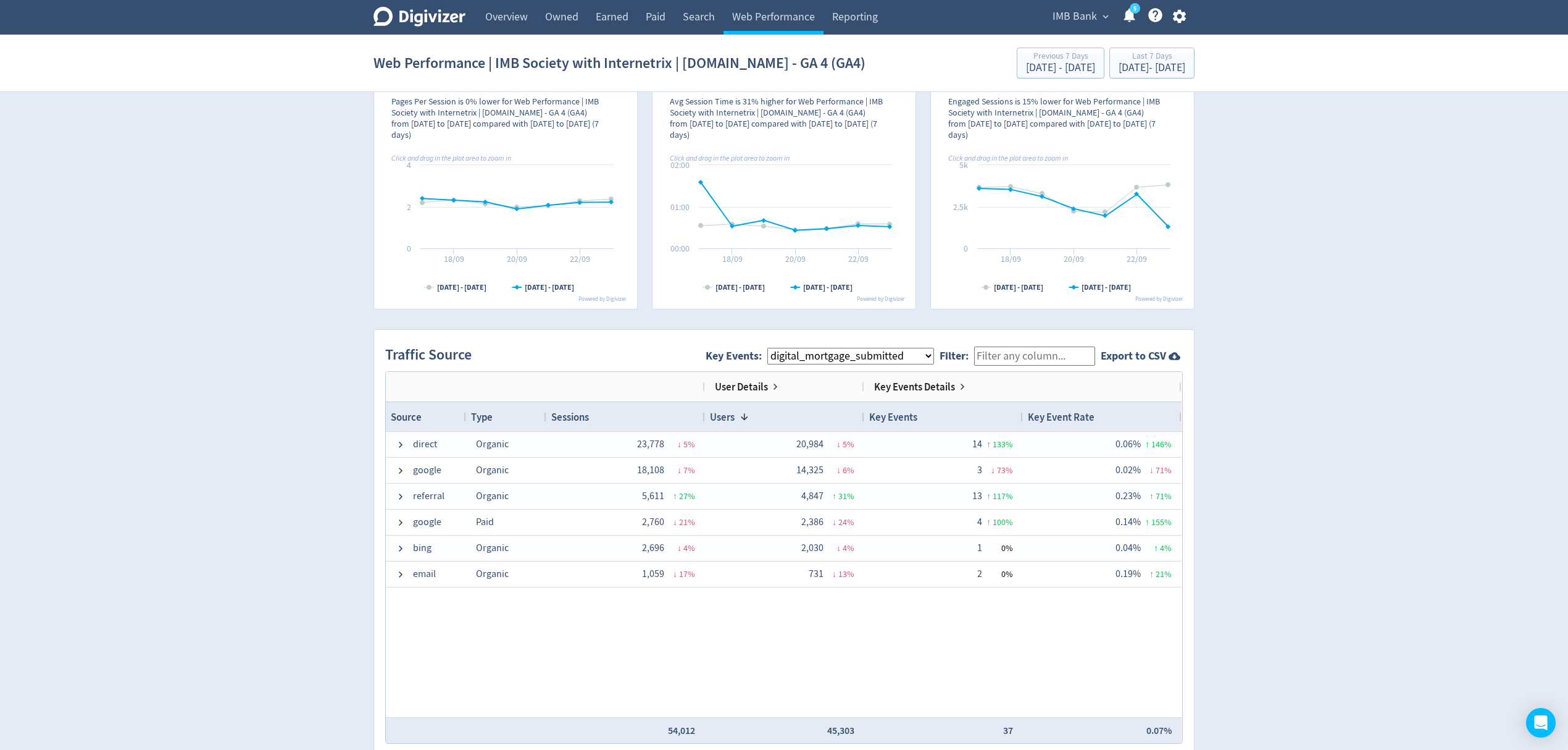
click at [838, 358] on select "All Key Events eCommerce landlord_insurance_cta digital_mortgage_submitted pl_a…" at bounding box center [851, 356] width 167 height 17
click at [778, 349] on select "All Key Events eCommerce landlord_insurance_cta digital_mortgage_submitted pl_a…" at bounding box center [851, 356] width 167 height 17
click at [857, 355] on select "All Key Events eCommerce landlord_insurance_cta digital_mortgage_submitted pl_a…" at bounding box center [851, 356] width 167 height 17
click at [778, 349] on select "All Key Events eCommerce landlord_insurance_cta digital_mortgage_submitted pl_a…" at bounding box center [851, 356] width 167 height 17
click at [855, 356] on select "All Key Events eCommerce landlord_insurance_cta digital_mortgage_submitted pl_a…" at bounding box center [851, 356] width 167 height 17
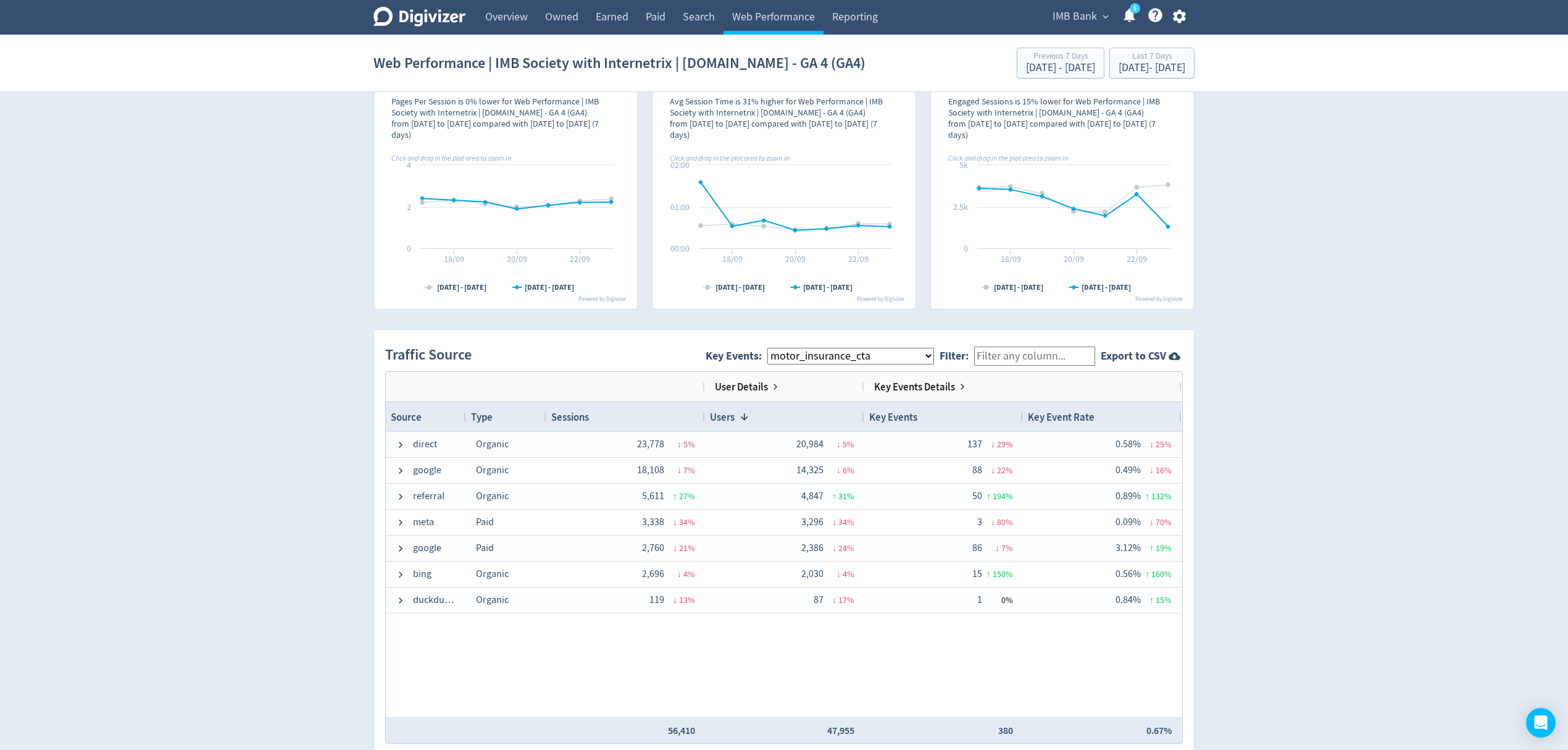
click at [778, 349] on select "All Key Events eCommerce landlord_insurance_cta digital_mortgage_submitted pl_a…" at bounding box center [851, 356] width 167 height 17
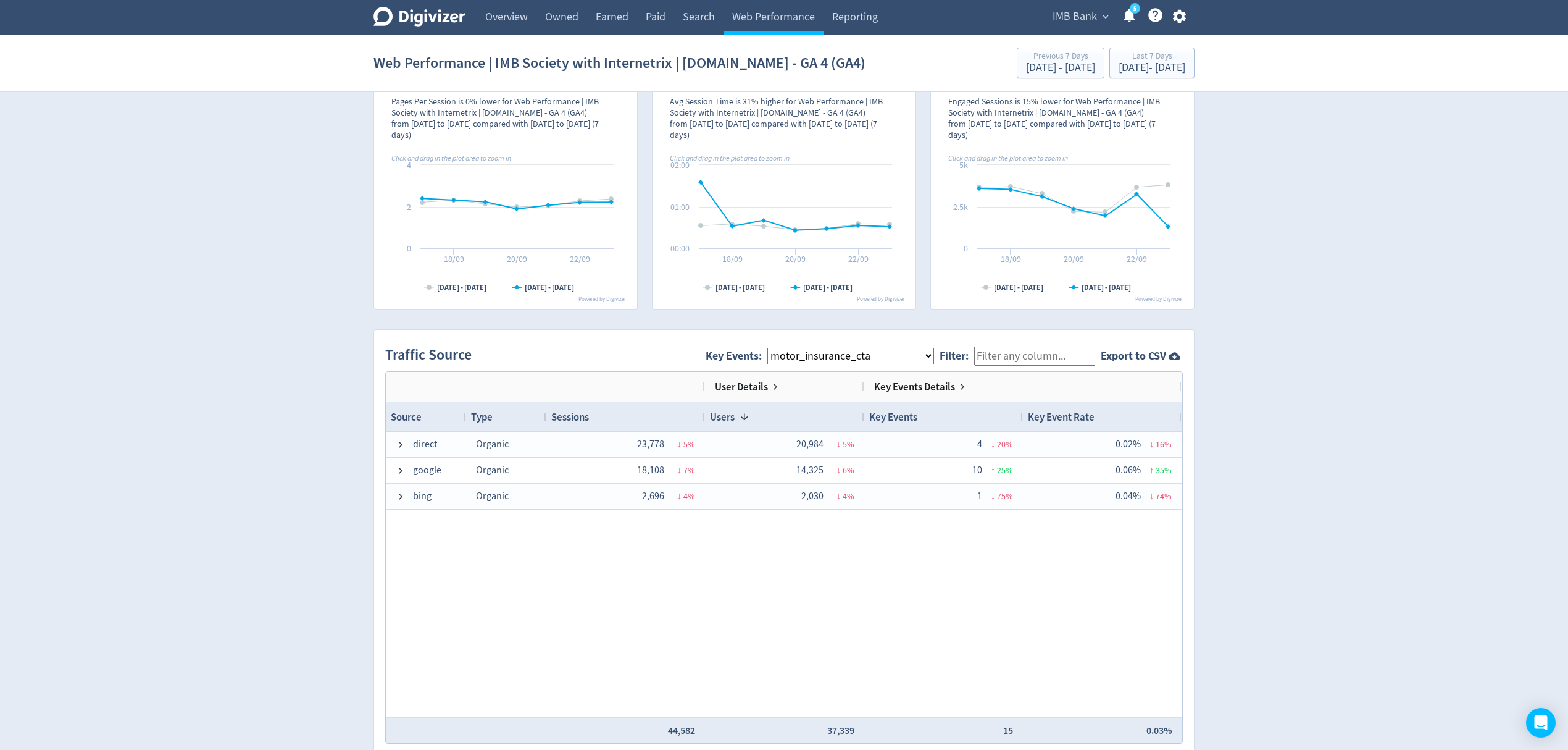
click at [855, 358] on select "All Key Events eCommerce landlord_insurance_cta digital_mortgage_submitted pl_a…" at bounding box center [851, 356] width 167 height 17
click at [778, 349] on select "All Key Events eCommerce landlord_insurance_cta digital_mortgage_submitted pl_a…" at bounding box center [851, 356] width 167 height 17
click at [872, 355] on select "All Key Events eCommerce landlord_insurance_cta digital_mortgage_submitted pl_a…" at bounding box center [851, 356] width 167 height 17
click at [778, 349] on select "All Key Events eCommerce landlord_insurance_cta digital_mortgage_submitted pl_a…" at bounding box center [851, 356] width 167 height 17
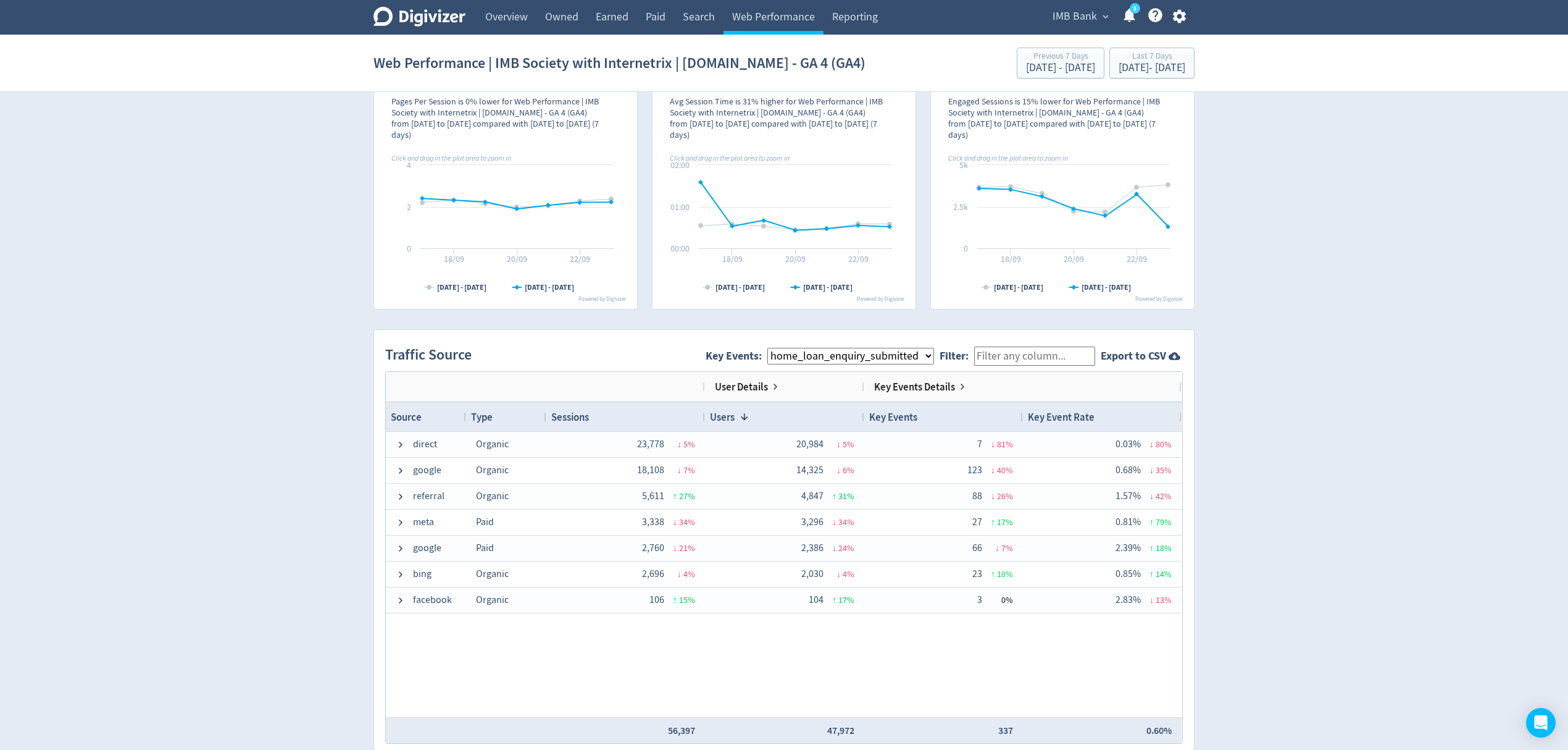
click at [875, 352] on select "All Key Events eCommerce landlord_insurance_cta digital_mortgage_submitted pl_a…" at bounding box center [851, 356] width 167 height 17
click at [778, 349] on select "All Key Events eCommerce landlord_insurance_cta digital_mortgage_submitted pl_a…" at bounding box center [851, 356] width 167 height 17
click at [875, 356] on select "All Key Events eCommerce landlord_insurance_cta digital_mortgage_submitted pl_a…" at bounding box center [851, 356] width 167 height 17
select select "term_deposit_enquiry_submitted"
click at [778, 349] on select "All Key Events eCommerce landlord_insurance_cta digital_mortgage_submitted pl_a…" at bounding box center [851, 356] width 167 height 17
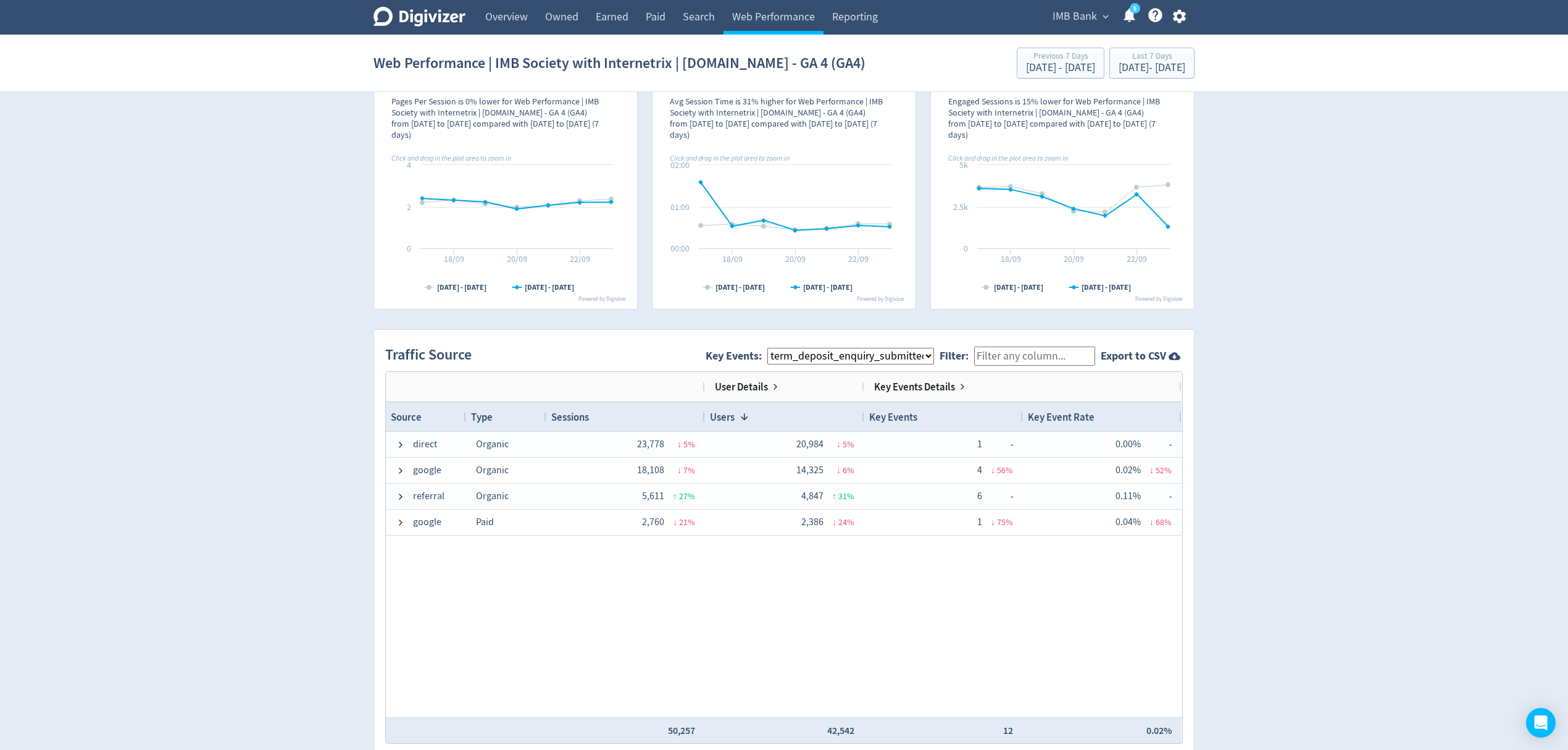
click at [913, 352] on select "All Key Events eCommerce landlord_insurance_cta digital_mortgage_submitted pl_a…" at bounding box center [851, 356] width 167 height 17
click at [1077, 18] on span "IMB Bank" at bounding box center [1075, 16] width 44 height 19
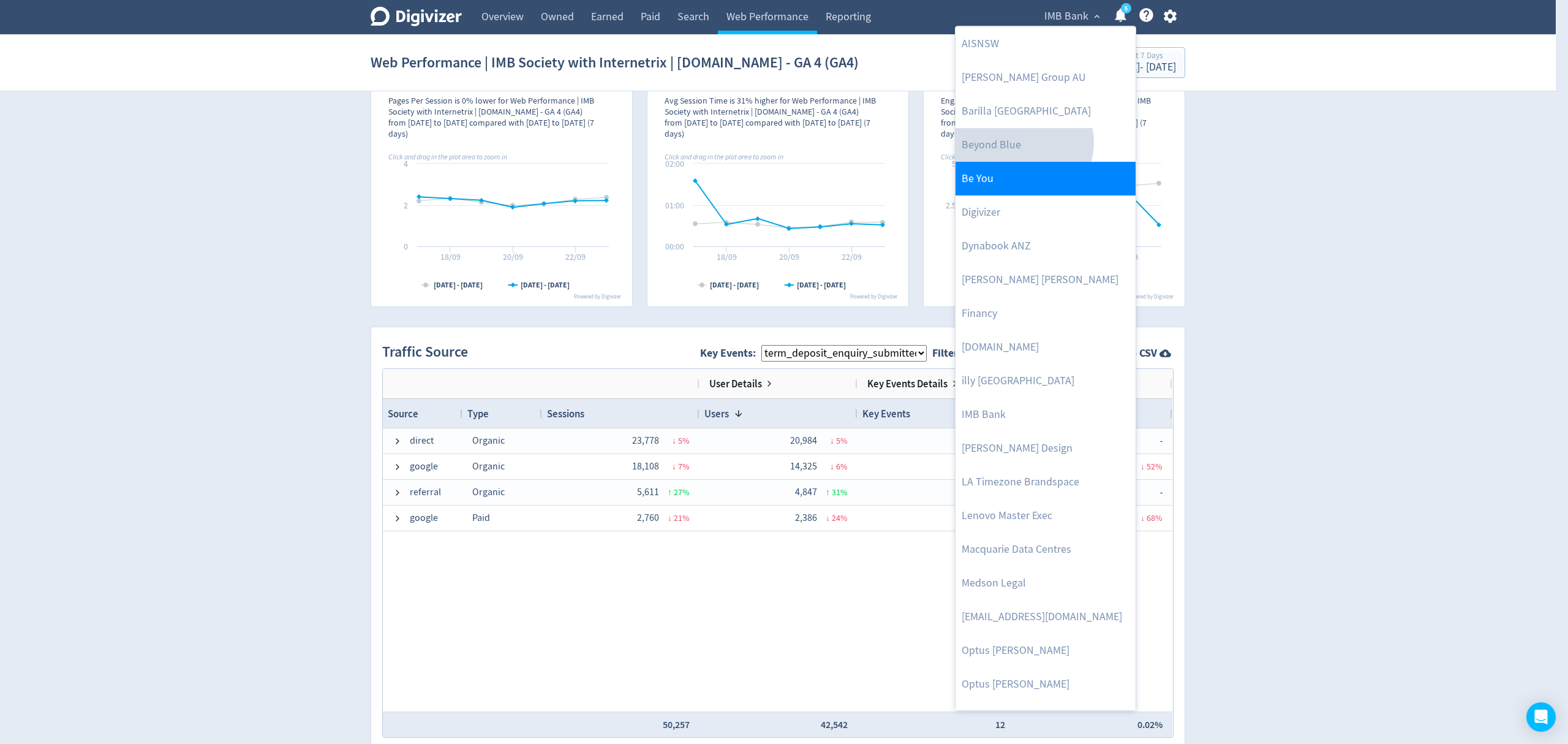
drag, startPoint x: 1023, startPoint y: 142, endPoint x: 1040, endPoint y: 177, distance: 38.9
click at [1023, 142] on link "Beyond Blue" at bounding box center [1045, 144] width 180 height 34
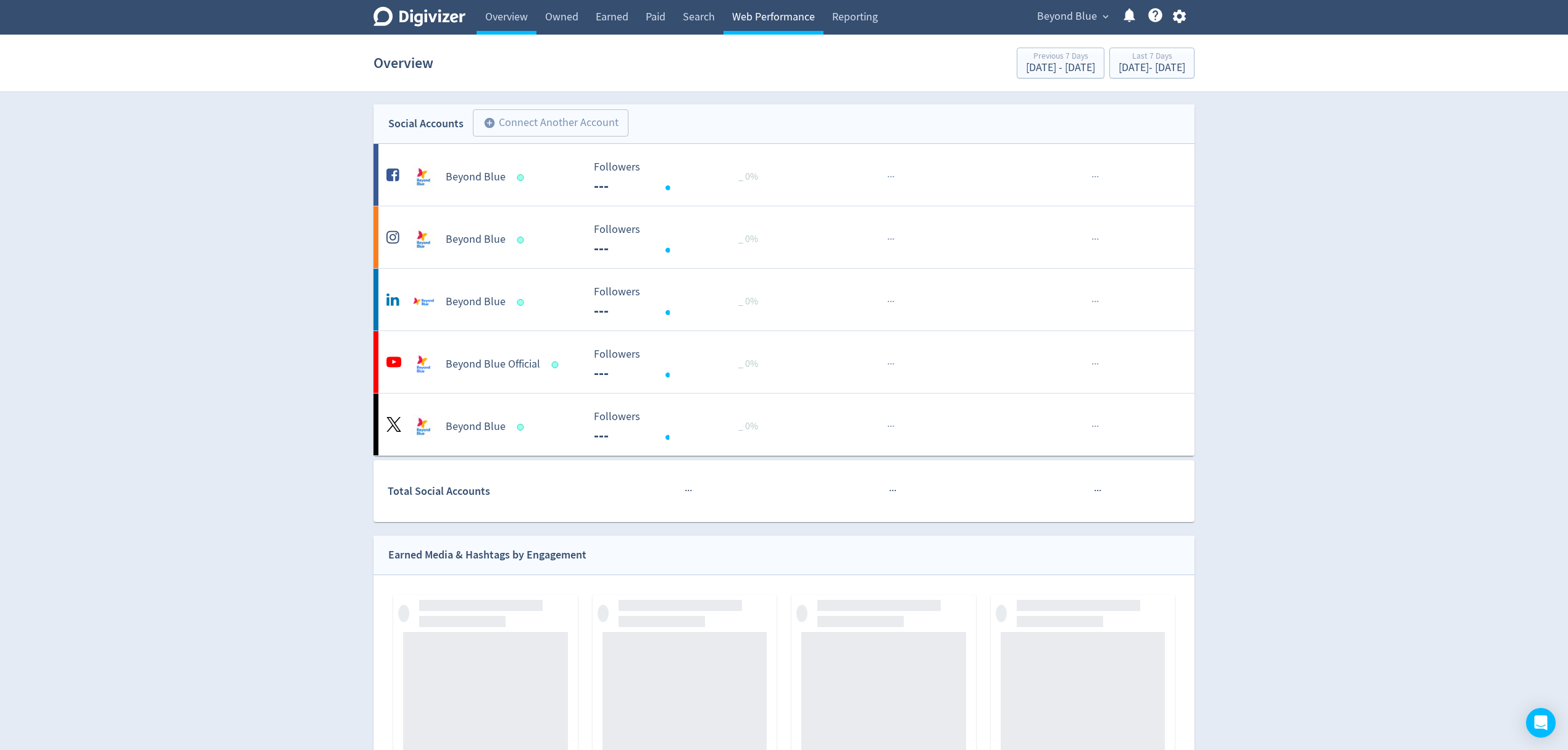
click at [784, 31] on link "Web Performance" at bounding box center [774, 17] width 100 height 34
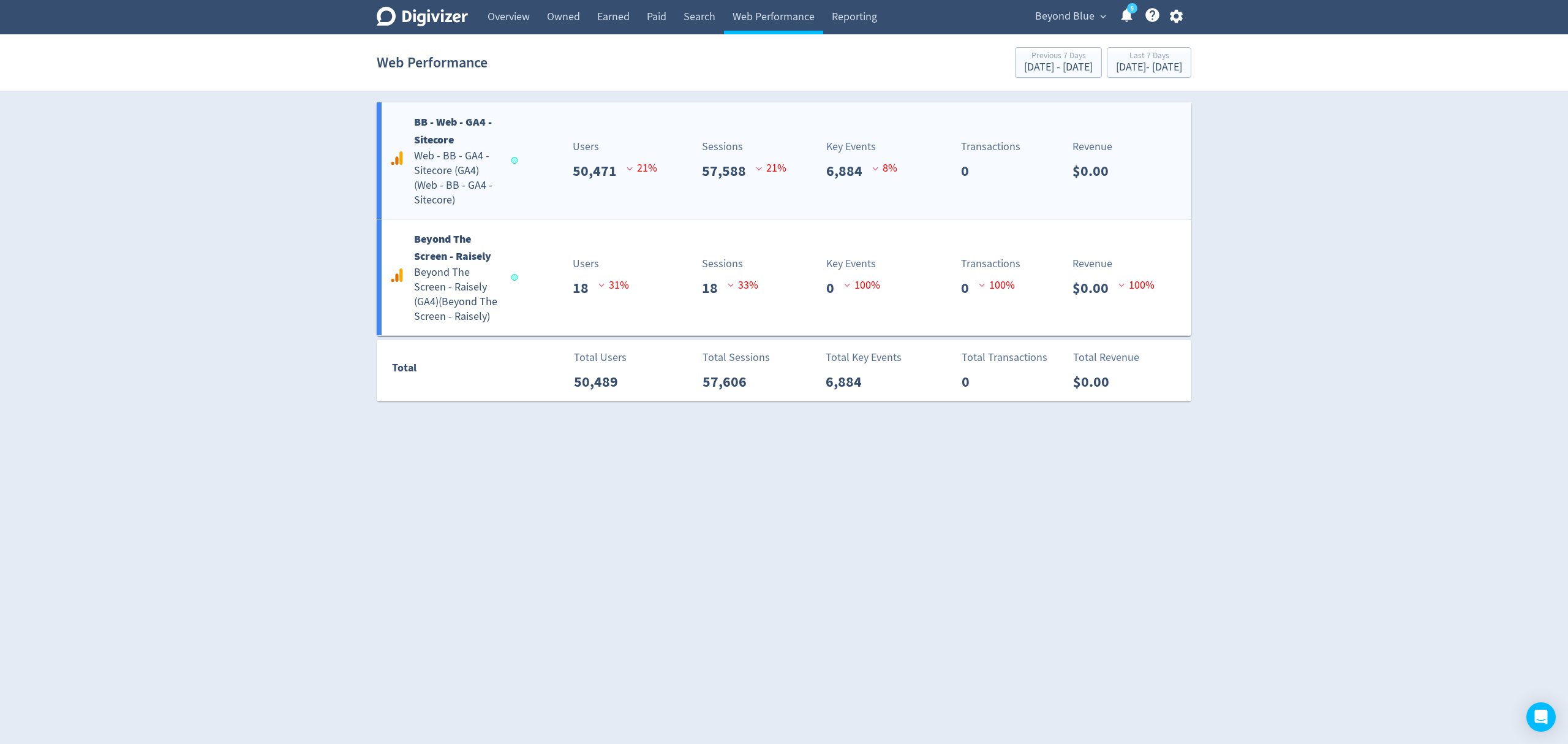
click at [602, 194] on div "BB - Web - GA4 - Sitecore Web - BB - GA4 - Sitecore (GA4) ( Web - BB - GA4 - Si…" at bounding box center [784, 160] width 815 height 117
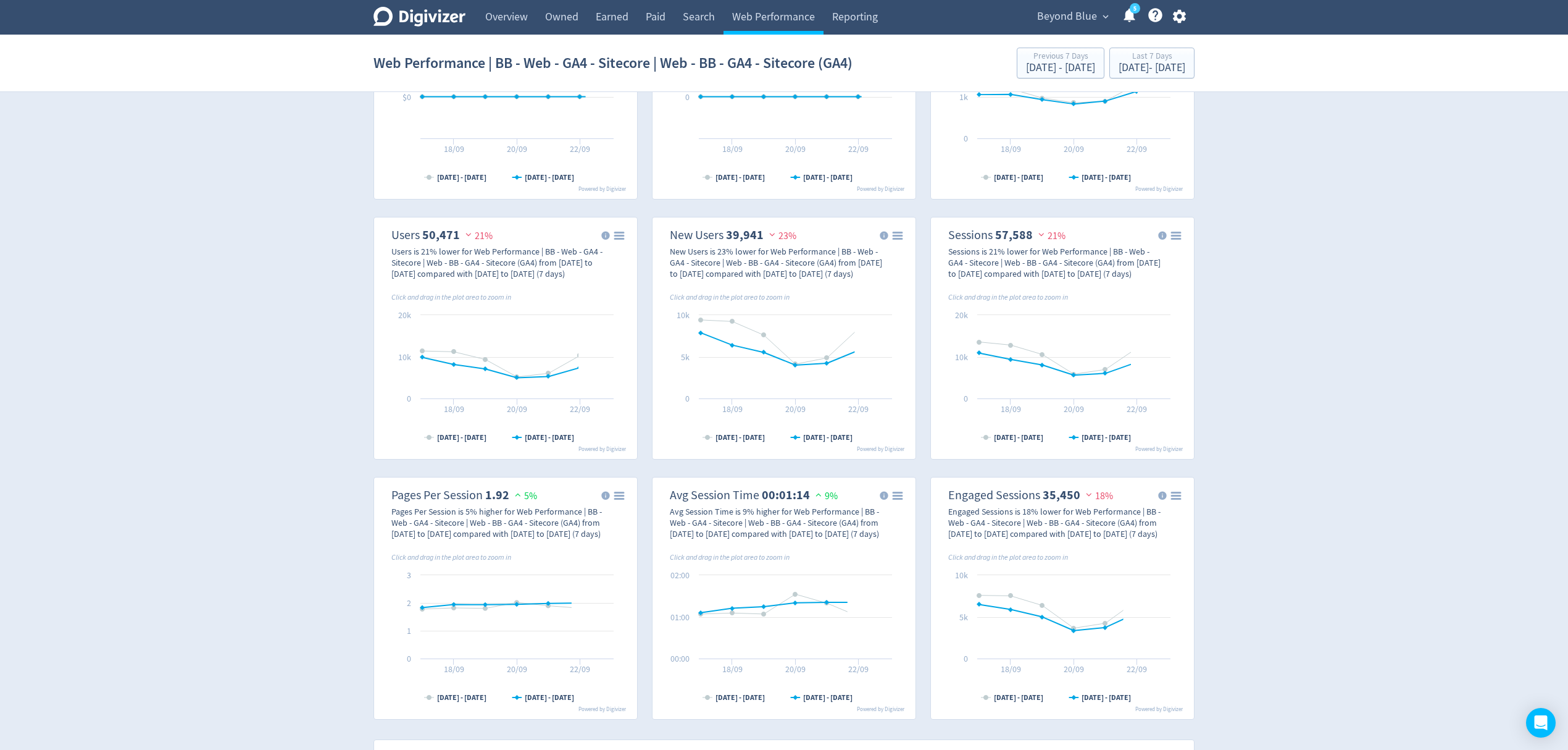
scroll to position [411, 0]
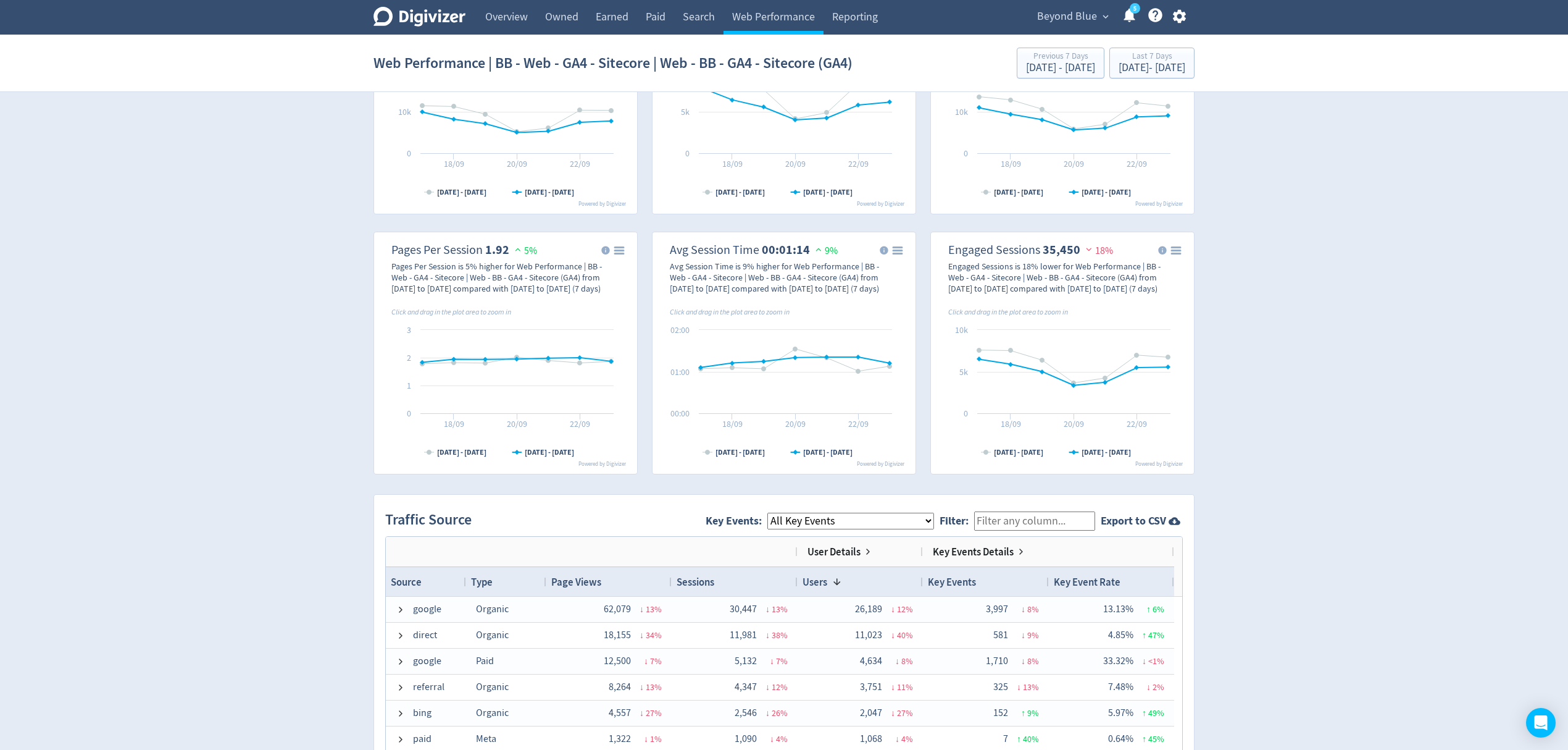
click at [862, 515] on select "All Key Events eCommerce p_000 na_enquiry_submission_gold_coast checklist_submi…" at bounding box center [851, 520] width 167 height 17
click at [778, 513] on select "All Key Events eCommerce p_000 na_enquiry_submission_gold_coast checklist_submi…" at bounding box center [851, 520] width 167 height 17
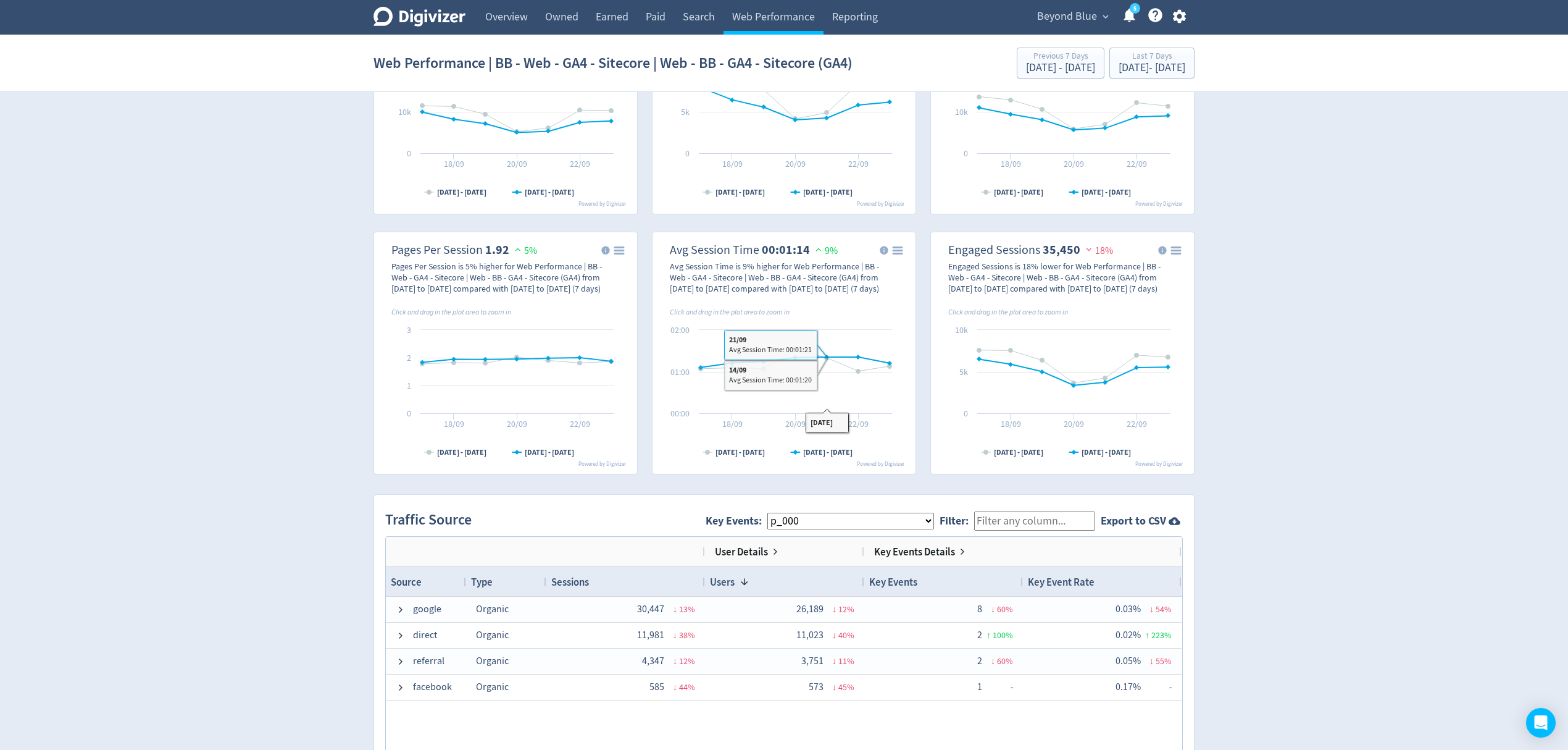
click at [840, 519] on select "All Key Events eCommerce p_000 na_enquiry_submission_gold_coast checklist_submi…" at bounding box center [851, 520] width 167 height 17
click at [778, 513] on select "All Key Events eCommerce p_000 na_enquiry_submission_gold_coast checklist_submi…" at bounding box center [851, 520] width 167 height 17
click at [854, 519] on select "All Key Events eCommerce p_000 na_enquiry_submission_gold_coast checklist_submi…" at bounding box center [851, 520] width 167 height 17
click at [778, 513] on select "All Key Events eCommerce p_000 na_enquiry_submission_gold_coast checklist_submi…" at bounding box center [851, 520] width 167 height 17
click at [835, 519] on select "All Key Events eCommerce p_000 na_enquiry_submission_gold_coast checklist_submi…" at bounding box center [851, 520] width 167 height 17
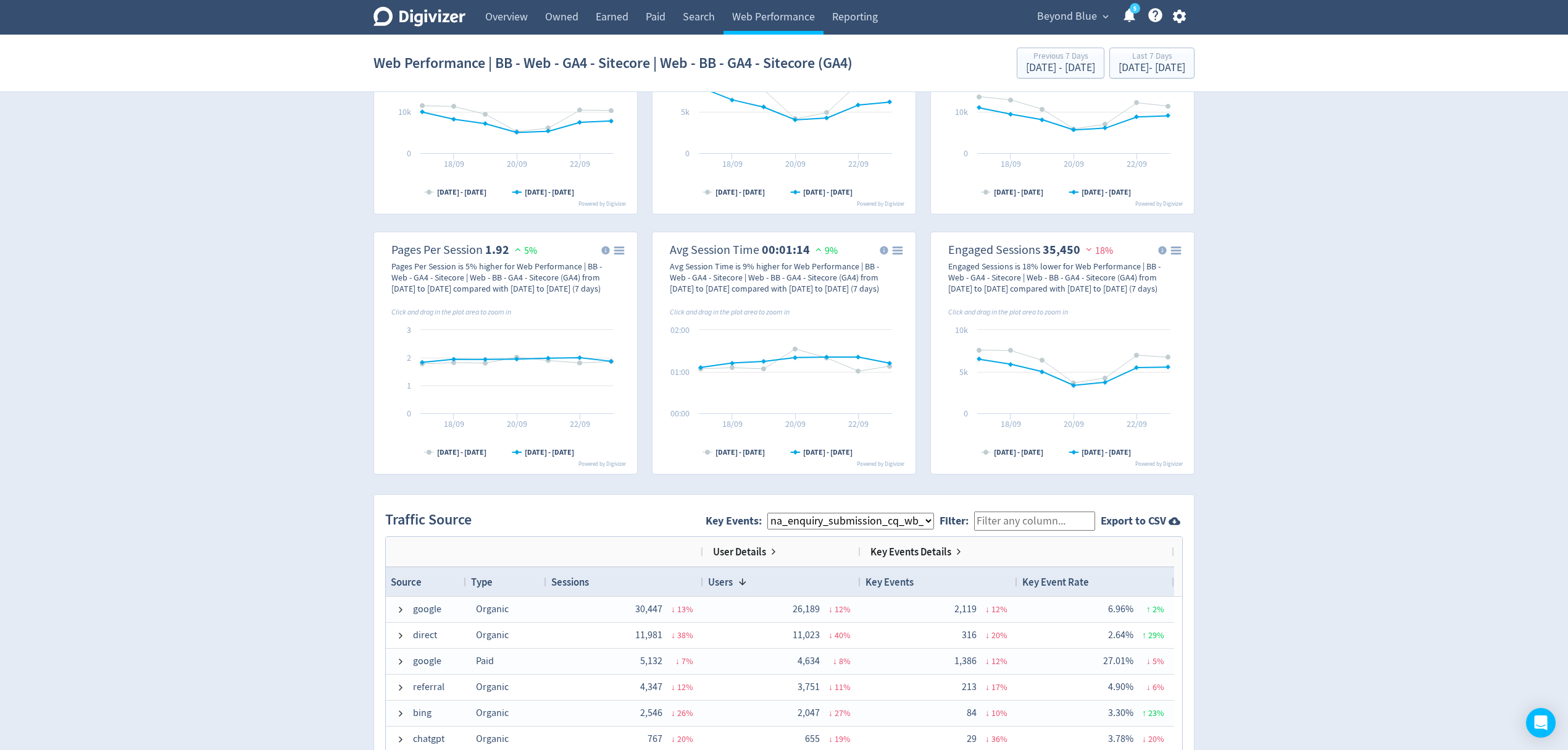
click at [778, 513] on select "All Key Events eCommerce p_000 na_enquiry_submission_gold_coast checklist_submi…" at bounding box center [851, 520] width 167 height 17
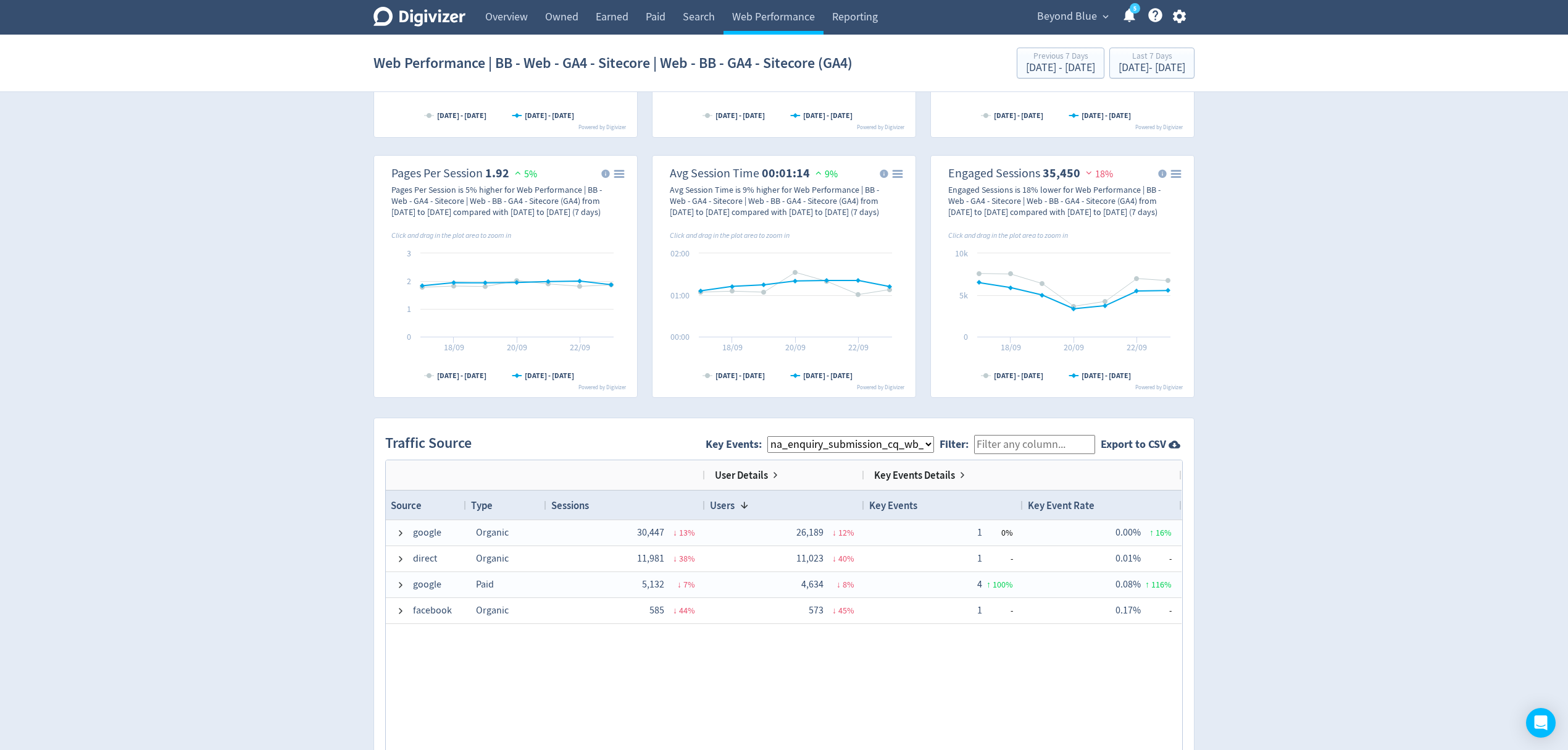
scroll to position [576, 0]
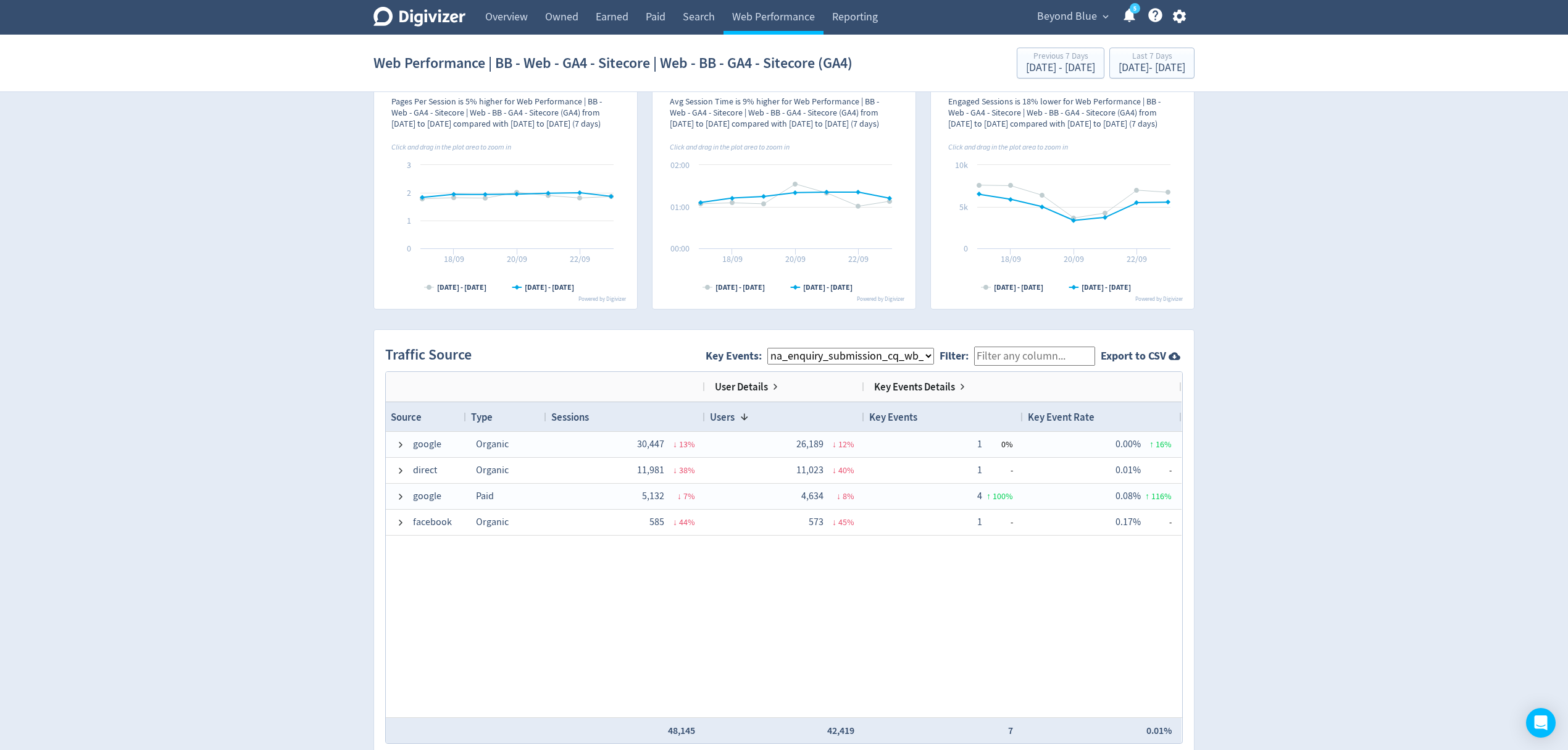
click at [857, 358] on select "All Key Events eCommerce p_000 na_enquiry_submission_gold_coast checklist_submi…" at bounding box center [851, 356] width 167 height 17
click at [778, 349] on select "All Key Events eCommerce p_000 na_enquiry_submission_gold_coast checklist_submi…" at bounding box center [851, 356] width 167 height 17
click at [1000, 351] on input "Filter:" at bounding box center [1034, 356] width 121 height 19
click at [750, 352] on label "Key Events:" at bounding box center [736, 356] width 62 height 15
click at [767, 352] on select "All Key Events eCommerce p_000 na_enquiry_submission_gold_coast checklist_submi…" at bounding box center [851, 356] width 167 height 17
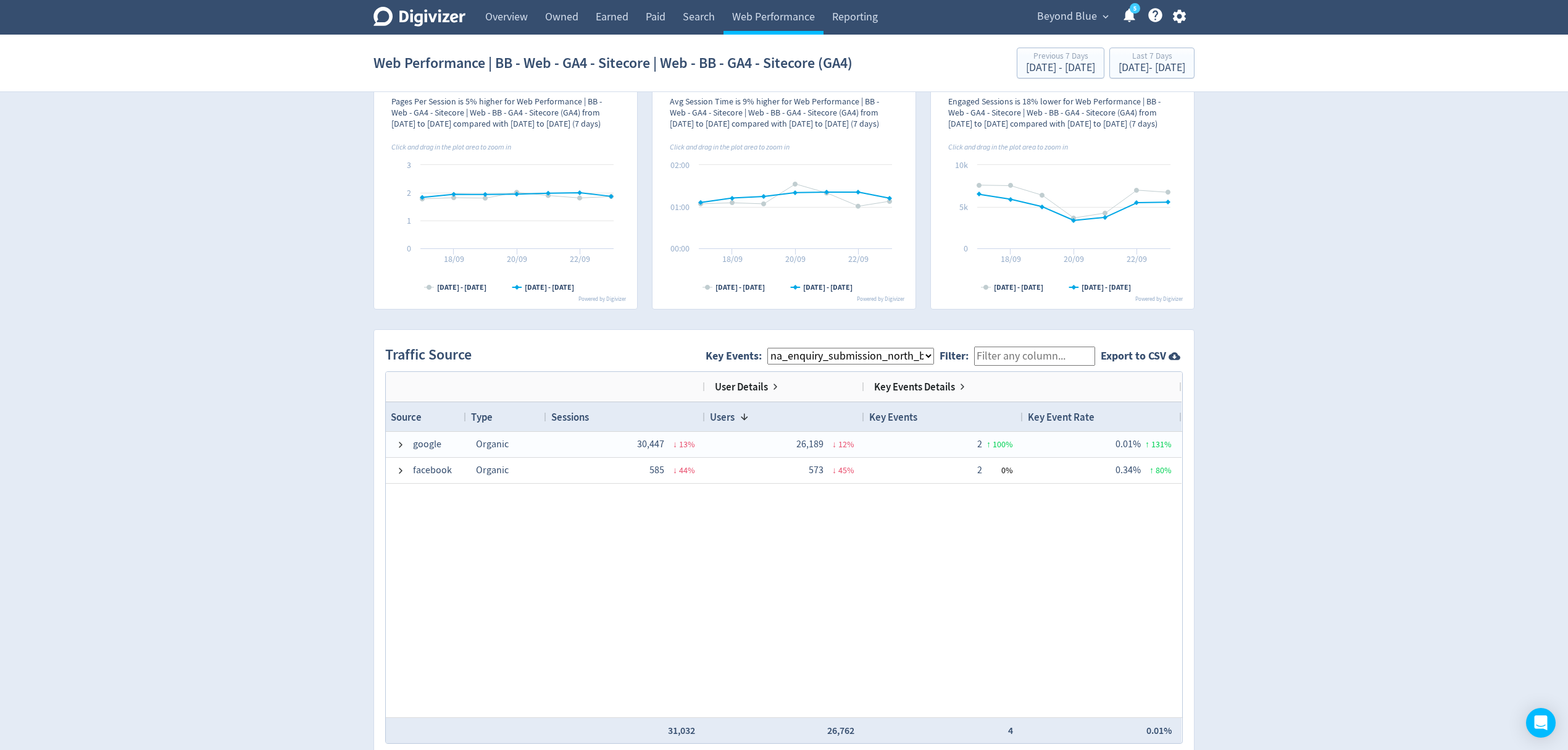
click at [744, 362] on label "Key Events:" at bounding box center [736, 356] width 62 height 15
click at [767, 362] on select "All Key Events eCommerce p_000 na_enquiry_submission_gold_coast checklist_submi…" at bounding box center [851, 356] width 167 height 17
click at [830, 366] on span "Key Events: All Key Events eCommerce p_000 na_enquiry_submission_gold_coast che…" at bounding box center [822, 356] width 234 height 28
click at [830, 356] on select "All Key Events eCommerce p_000 na_enquiry_submission_gold_coast checklist_submi…" at bounding box center [851, 356] width 167 height 17
select select "allGoals"
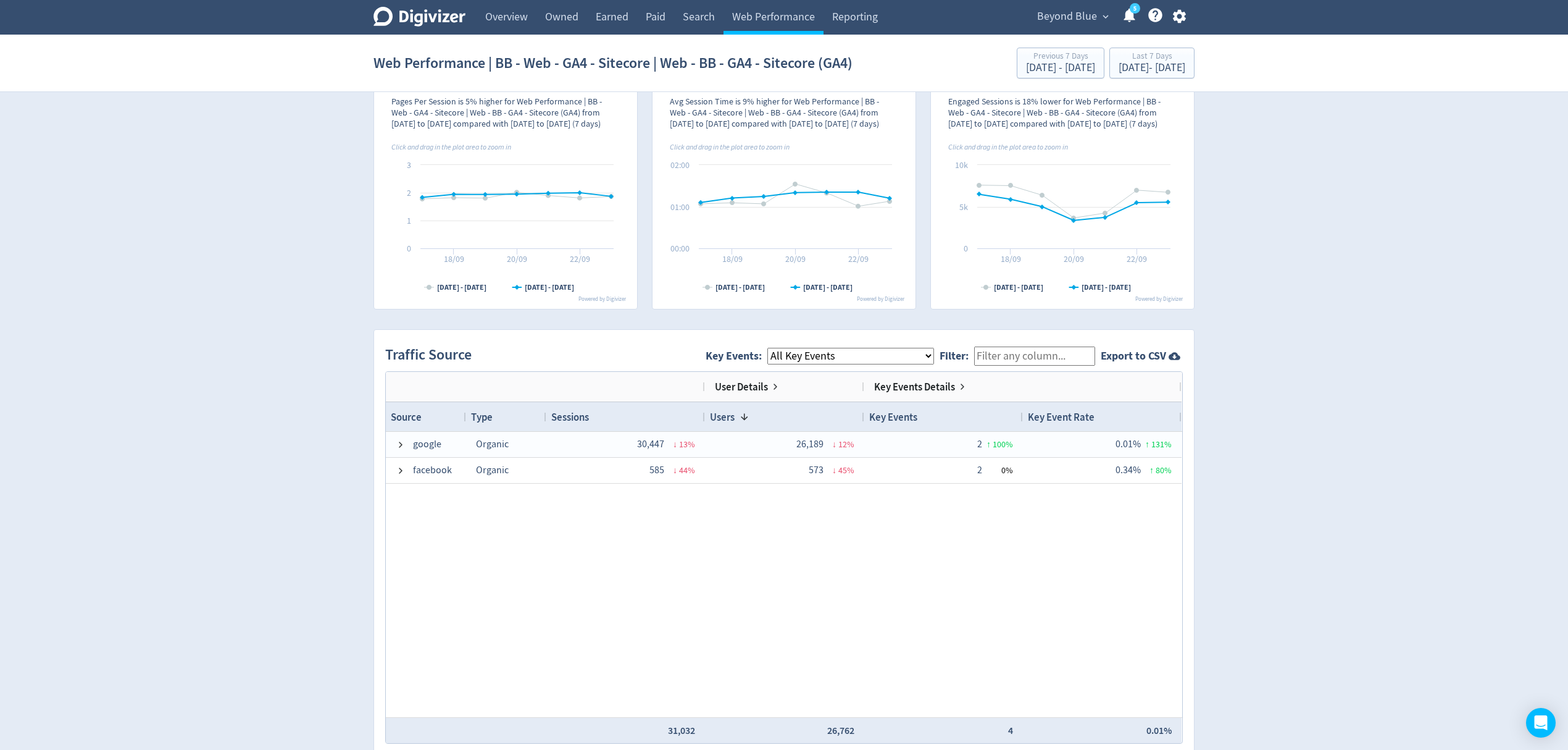
click at [778, 349] on select "All Key Events eCommerce p_000 na_enquiry_submission_gold_coast checklist_submi…" at bounding box center [851, 356] width 167 height 17
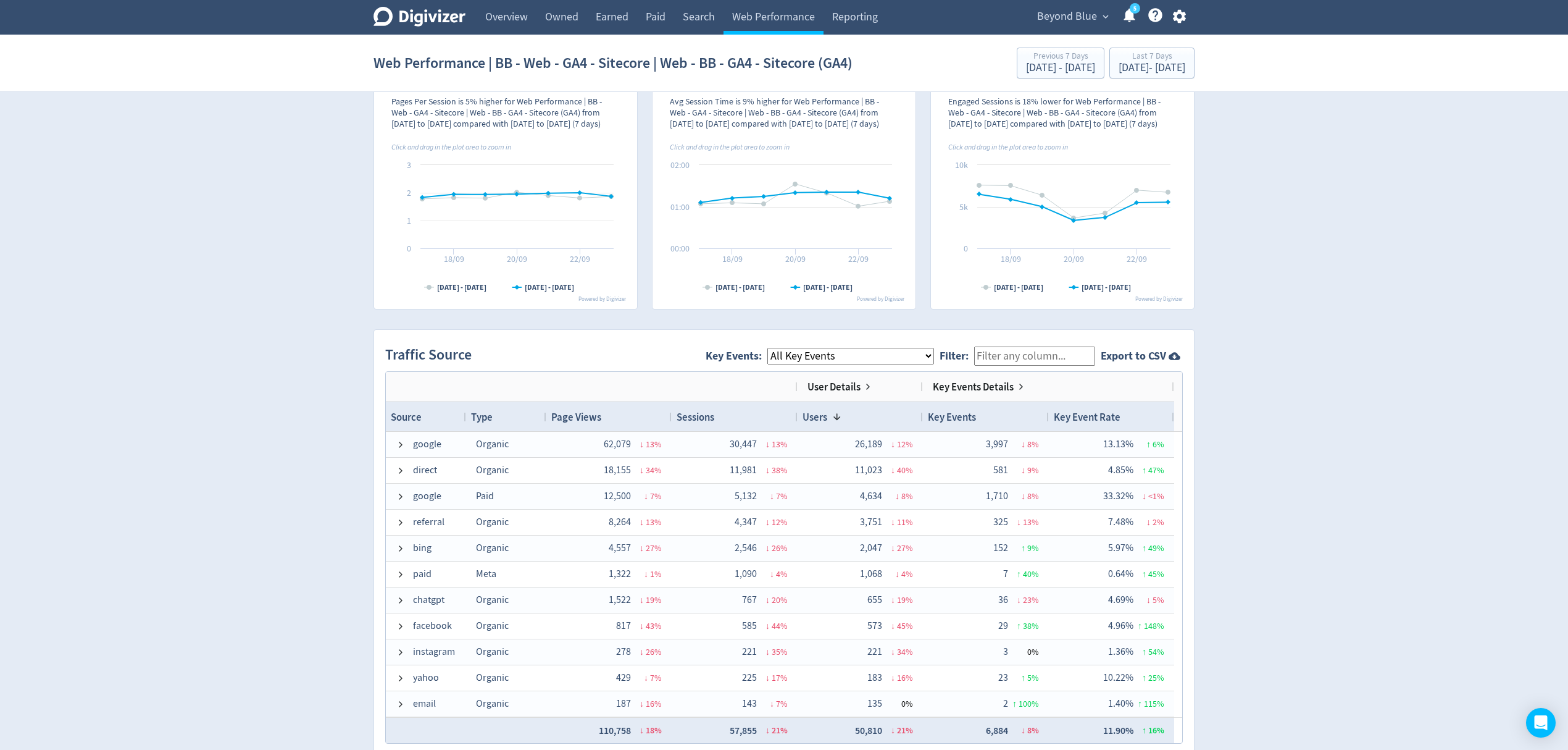
scroll to position [164, 0]
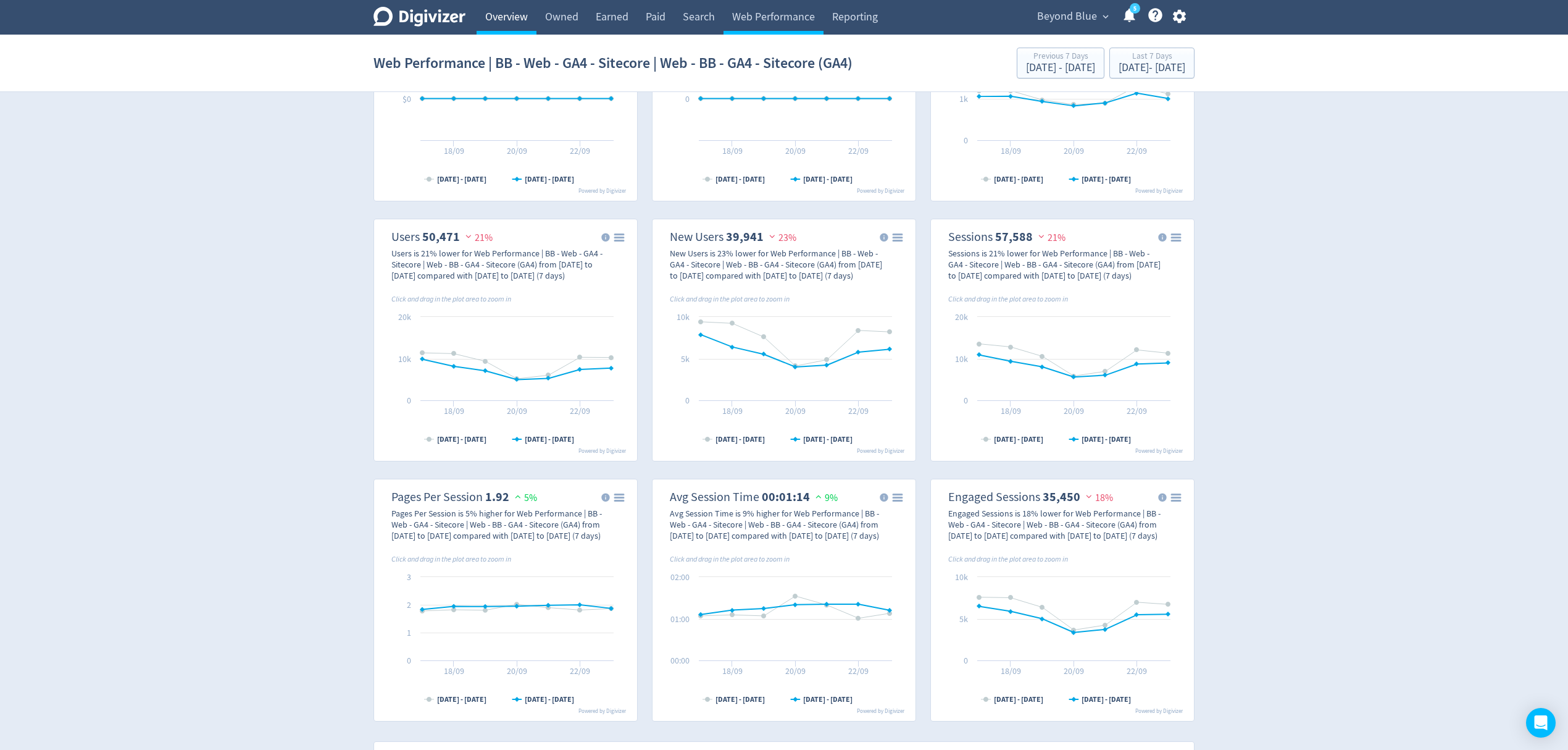
click at [487, 10] on link "Overview" at bounding box center [506, 17] width 60 height 34
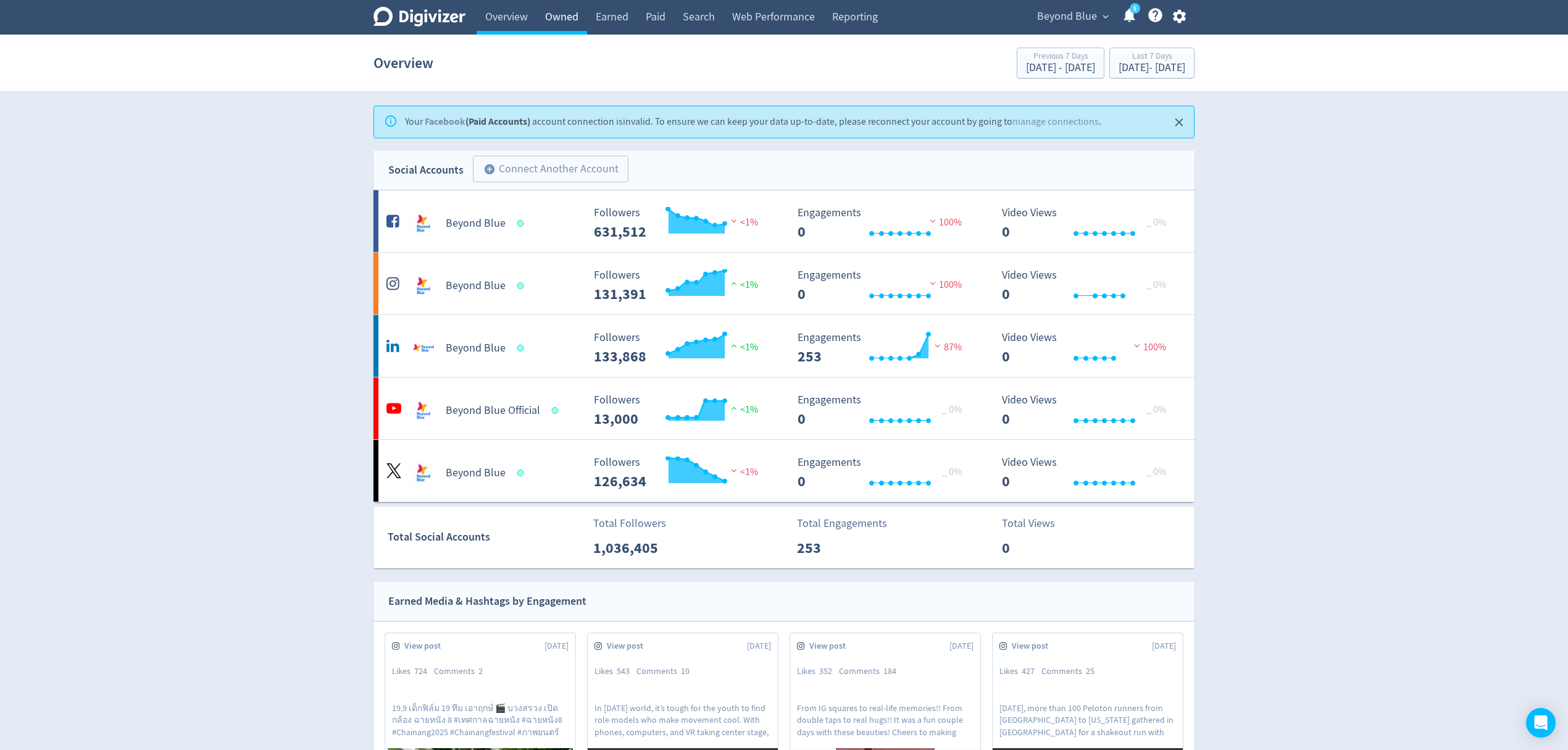
click at [558, 18] on link "Owned" at bounding box center [562, 17] width 51 height 34
